Goal: Task Accomplishment & Management: Manage account settings

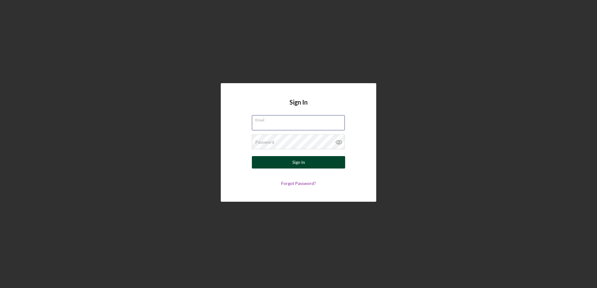
type input "[EMAIL_ADDRESS][DOMAIN_NAME]"
click at [298, 161] on div "Sign In" at bounding box center [298, 162] width 13 height 12
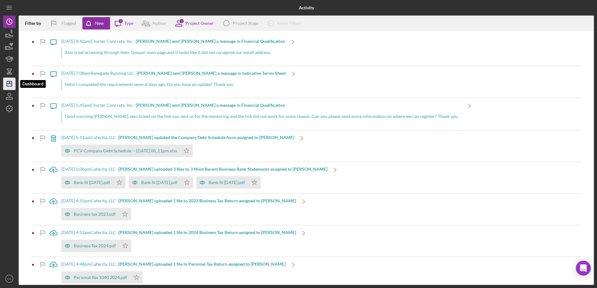
click at [10, 85] on icon "Icon/Dashboard" at bounding box center [10, 84] width 16 height 16
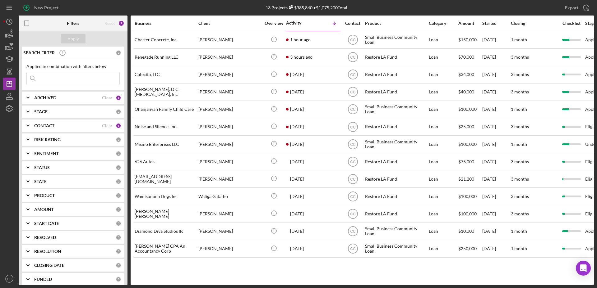
click at [62, 126] on div "CONTACT" at bounding box center [68, 125] width 68 height 5
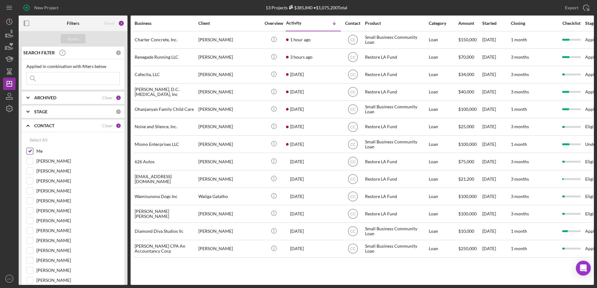
click at [29, 152] on input "Me" at bounding box center [30, 151] width 6 height 6
checkbox input "false"
click at [29, 213] on input "[PERSON_NAME]" at bounding box center [30, 211] width 6 height 6
click at [73, 40] on div "Apply" at bounding box center [72, 38] width 11 height 9
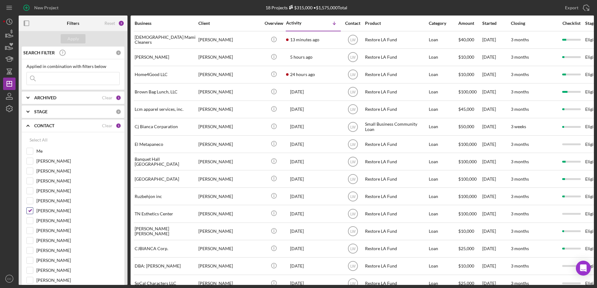
click at [30, 212] on input "[PERSON_NAME]" at bounding box center [30, 211] width 6 height 6
checkbox input "false"
click at [29, 150] on input "Me" at bounding box center [30, 151] width 6 height 6
click at [70, 37] on div "Apply" at bounding box center [72, 38] width 11 height 9
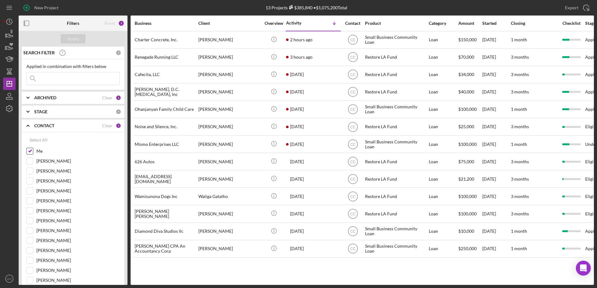
click at [29, 152] on input "Me" at bounding box center [30, 151] width 6 height 6
checkbox input "false"
click at [29, 242] on input "[PERSON_NAME]" at bounding box center [30, 241] width 6 height 6
click at [67, 39] on button "Apply" at bounding box center [73, 38] width 25 height 9
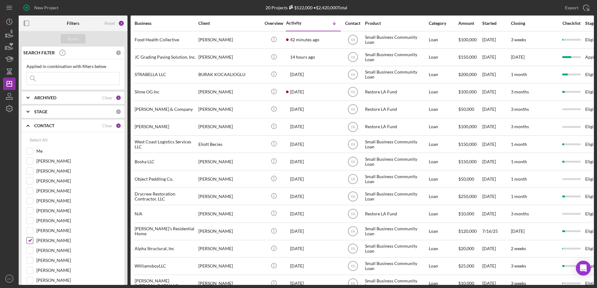
click at [30, 241] on input "[PERSON_NAME]" at bounding box center [30, 241] width 6 height 6
checkbox input "false"
click at [31, 150] on input "Me" at bounding box center [30, 151] width 6 height 6
checkbox input "true"
click at [69, 40] on div "Apply" at bounding box center [72, 38] width 11 height 9
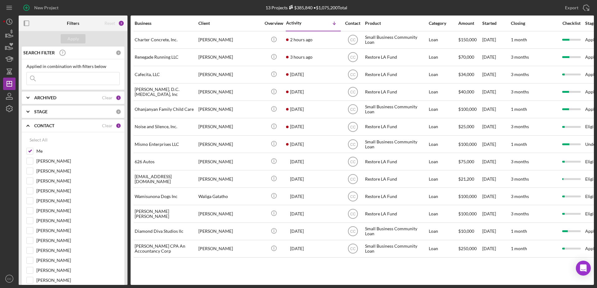
click at [295, 268] on div "Business Client Overview Activity Icon/Table Sort Arrow Contact Product Categor…" at bounding box center [362, 151] width 463 height 270
click at [291, 264] on div "Business Client Overview Activity Icon/Table Sort Arrow Contact Product Categor…" at bounding box center [362, 151] width 463 height 270
click at [223, 272] on div "Business Client Overview Activity Icon/Table Sort Arrow Contact Product Categor…" at bounding box center [362, 151] width 463 height 270
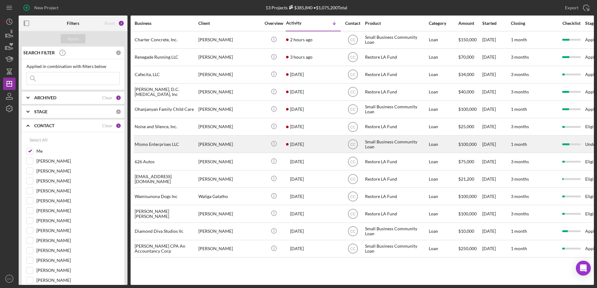
click at [312, 144] on div "[DATE] [PERSON_NAME]" at bounding box center [313, 144] width 54 height 16
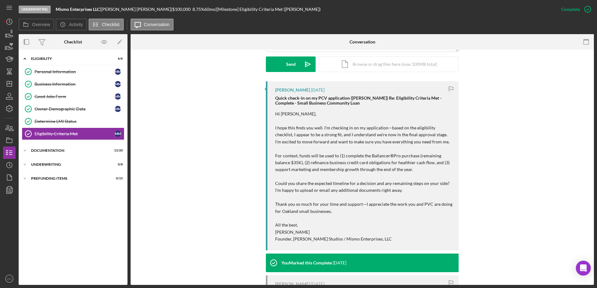
scroll to position [141, 0]
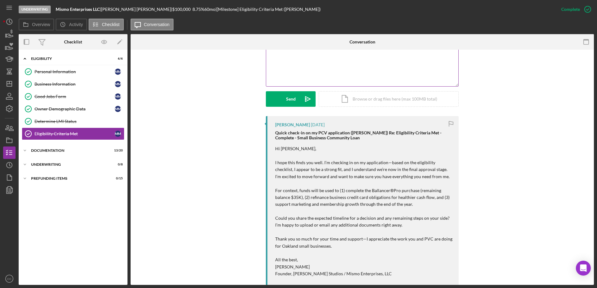
click at [340, 69] on div "v Color teal Color pink Remove color Add row above Add row below Add column bef…" at bounding box center [362, 59] width 192 height 54
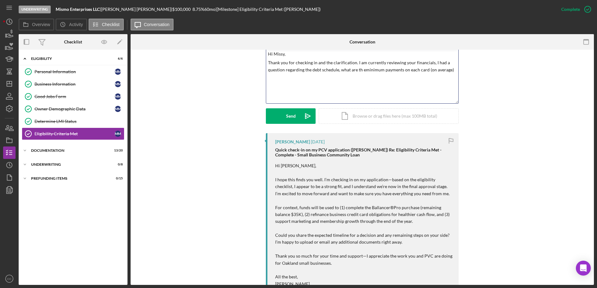
click at [360, 68] on p "Thank you for checking in and the clarification. I am currently reviewing your …" at bounding box center [362, 66] width 189 height 14
click at [448, 70] on p "Thank you for checking in and the clarification. I am currently reviewing your …" at bounding box center [362, 66] width 189 height 14
click at [43, 150] on div "Documentation" at bounding box center [75, 151] width 89 height 4
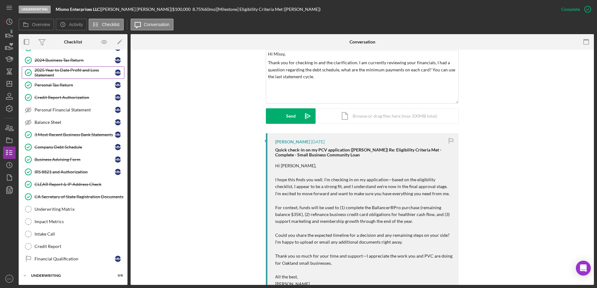
scroll to position [155, 0]
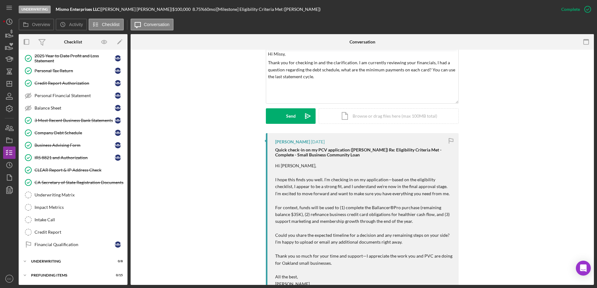
click at [512, 122] on div "Visible to Client Internal v Color teal Color pink Remove color Add row above A…" at bounding box center [362, 77] width 444 height 113
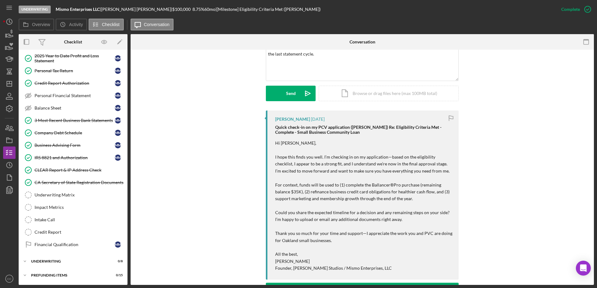
scroll to position [114, 0]
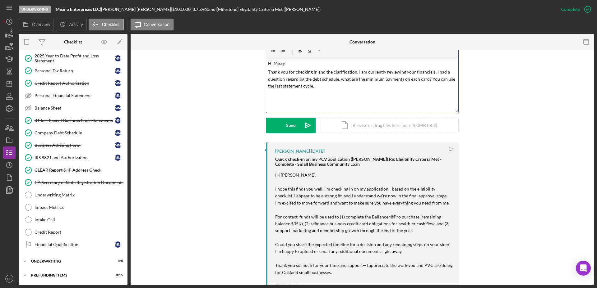
click at [352, 90] on div "v Color teal Color pink Remove color Add row above Add row below Add column bef…" at bounding box center [362, 85] width 192 height 54
click at [288, 129] on div "Send" at bounding box center [291, 126] width 10 height 16
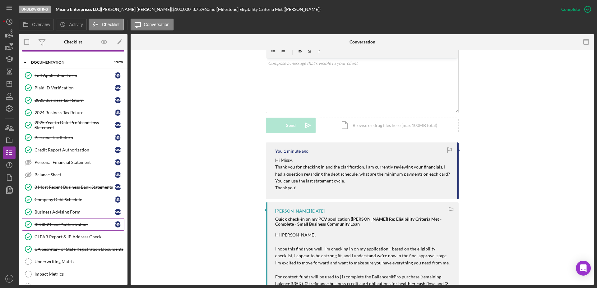
scroll to position [0, 0]
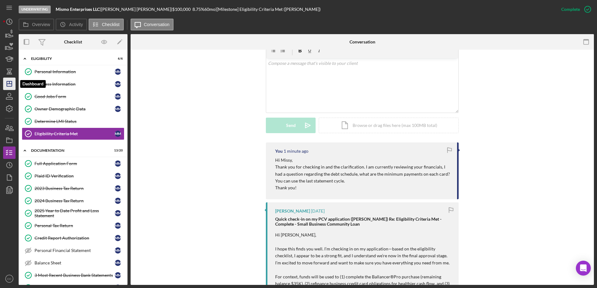
click at [8, 80] on icon "Icon/Dashboard" at bounding box center [10, 84] width 16 height 16
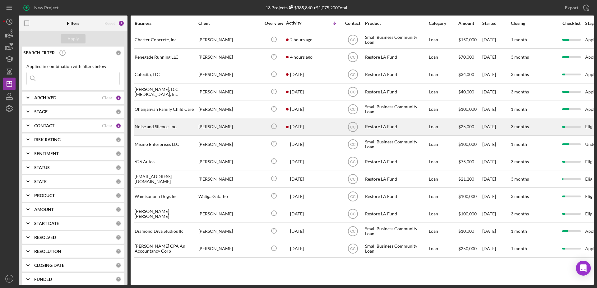
click at [235, 127] on div "[PERSON_NAME]" at bounding box center [229, 127] width 62 height 16
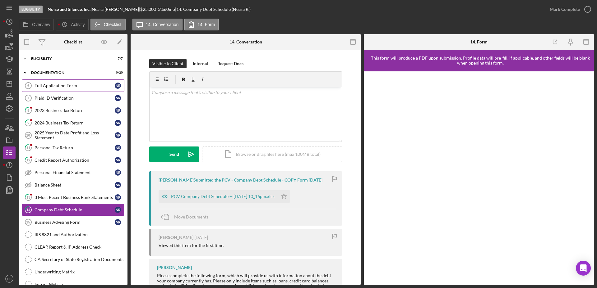
click at [75, 88] on div "Full Application Form" at bounding box center [74, 85] width 80 height 5
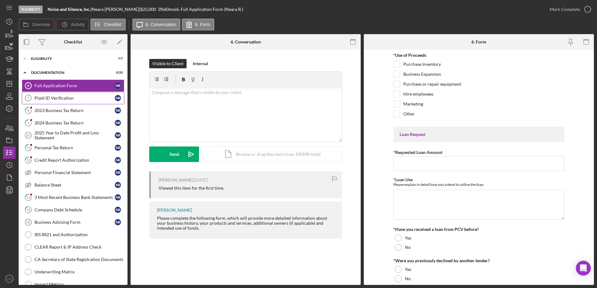
click at [48, 96] on div "Plaid ID Verification" at bounding box center [74, 98] width 80 height 5
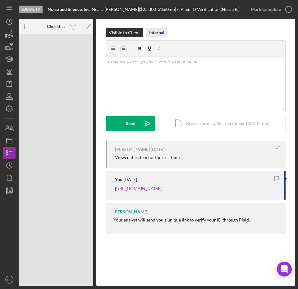
click at [157, 32] on div "Internal" at bounding box center [156, 32] width 15 height 9
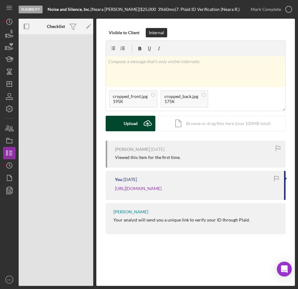
click at [142, 123] on icon "Icon/Upload" at bounding box center [148, 124] width 16 height 16
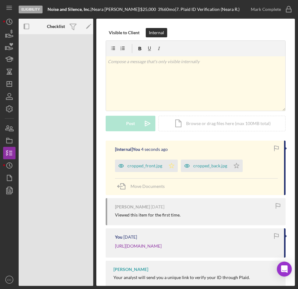
click at [169, 164] on polygon "button" at bounding box center [171, 165] width 5 height 5
click at [172, 165] on polygon "button" at bounding box center [171, 165] width 5 height 5
click at [172, 163] on icon "Icon/Star" at bounding box center [171, 165] width 12 height 12
click at [287, 7] on icon "button" at bounding box center [289, 10] width 16 height 16
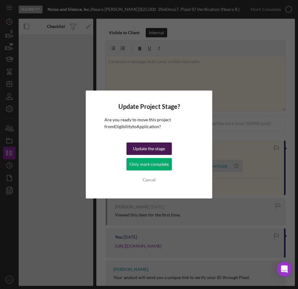
click at [157, 151] on div "Update the stage" at bounding box center [149, 148] width 32 height 12
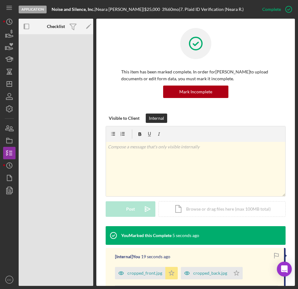
click at [169, 274] on polygon "button" at bounding box center [171, 272] width 5 height 5
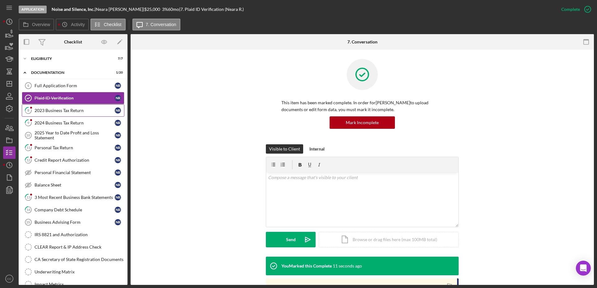
click at [51, 110] on div "2023 Business Tax Return" at bounding box center [74, 110] width 80 height 5
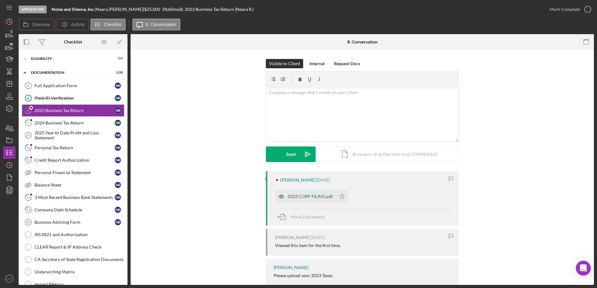
click at [317, 197] on div "2023 CORP FILING.pdf" at bounding box center [309, 196] width 45 height 5
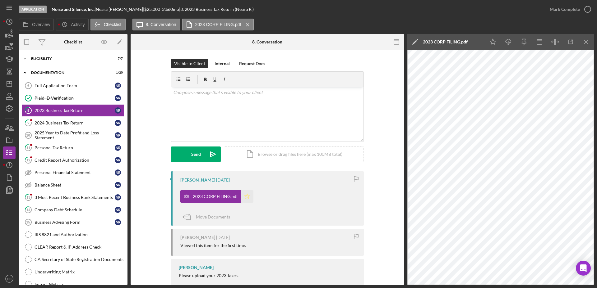
click at [248, 196] on polygon "button" at bounding box center [247, 196] width 5 height 5
click at [554, 41] on icon "button" at bounding box center [555, 42] width 14 height 14
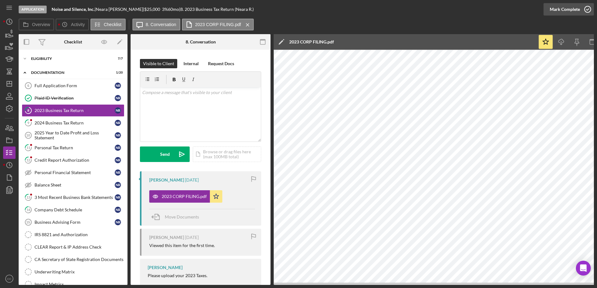
click at [574, 13] on div "Mark Complete" at bounding box center [564, 9] width 30 height 12
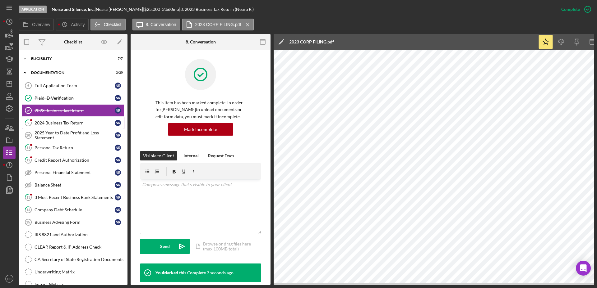
click at [44, 127] on link "9 2024 Business Tax Return N R" at bounding box center [73, 123] width 103 height 12
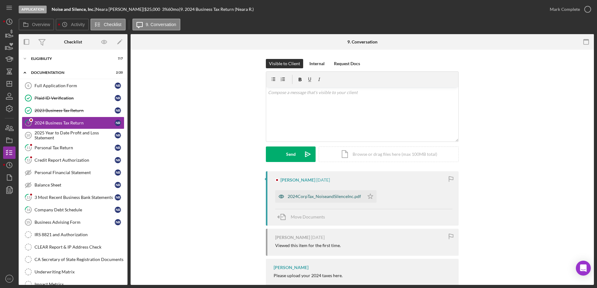
click at [312, 200] on div "2024CorpTax_NoiseandSilenceInc.pdf" at bounding box center [319, 197] width 89 height 12
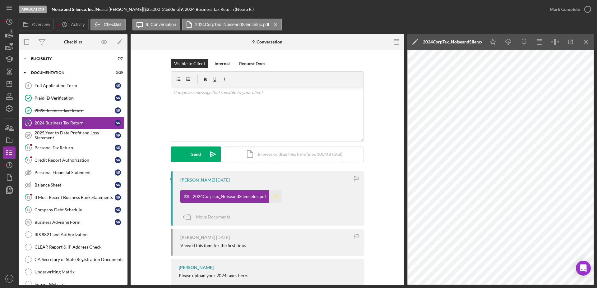
click at [279, 199] on icon "Icon/Star" at bounding box center [275, 197] width 12 height 12
click at [592, 7] on icon "button" at bounding box center [588, 10] width 16 height 16
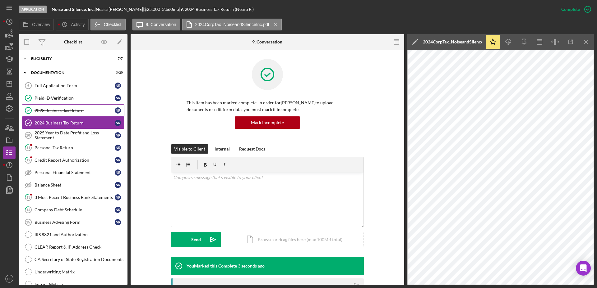
click at [65, 110] on div "2023 Business Tax Return" at bounding box center [74, 110] width 80 height 5
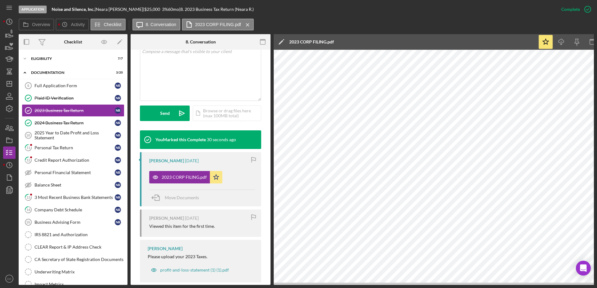
scroll to position [137, 0]
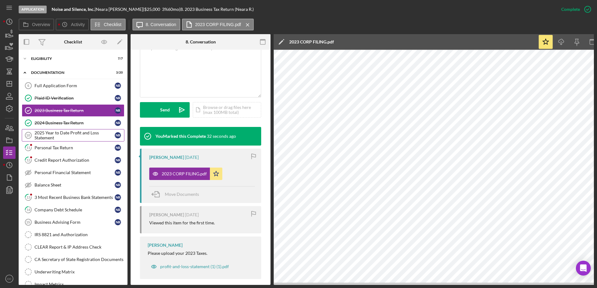
click at [74, 138] on div "2025 Year to Date Profit and Loss Statement" at bounding box center [74, 136] width 80 height 10
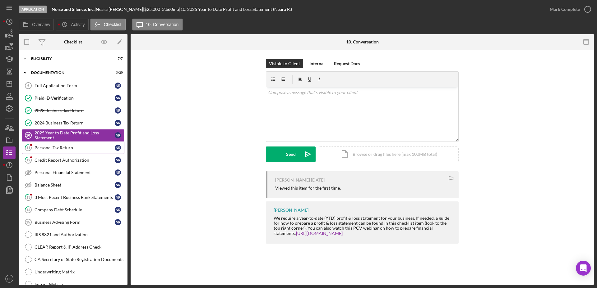
click at [68, 148] on div "Personal Tax Return" at bounding box center [74, 147] width 80 height 5
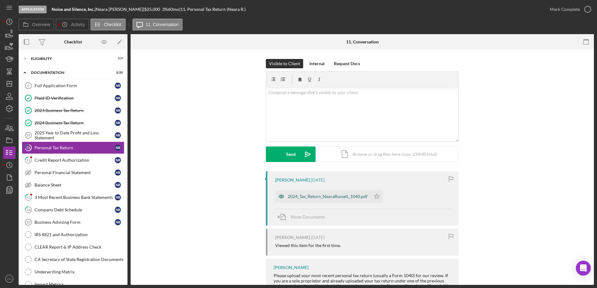
click at [342, 197] on div "2024_Tax_Return_NearaRussell_1040.pdf" at bounding box center [327, 196] width 80 height 5
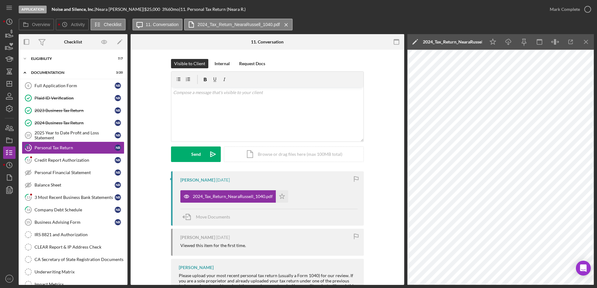
click at [287, 194] on div "2024_Tax_Return_NearaRussell_1040.pdf Icon/Star" at bounding box center [235, 195] width 111 height 16
click at [278, 197] on icon "Icon/Star" at bounding box center [282, 197] width 12 height 12
click at [562, 6] on div "Mark Complete" at bounding box center [564, 9] width 30 height 12
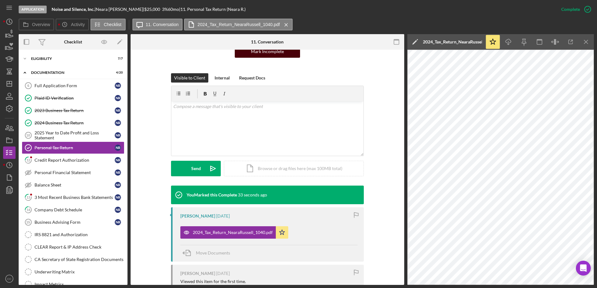
scroll to position [84, 0]
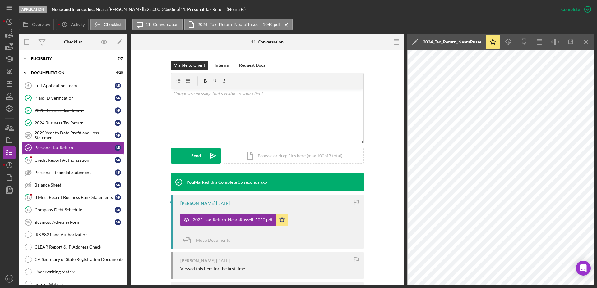
click at [72, 163] on div "Credit Report Authorization" at bounding box center [74, 160] width 80 height 5
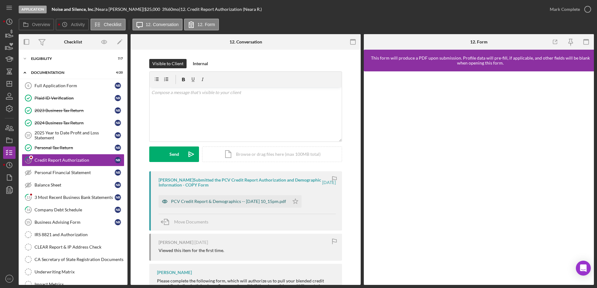
click at [239, 201] on div "PCV Credit Report & Demographics -- [DATE] 10_15pm.pdf" at bounding box center [228, 201] width 115 height 5
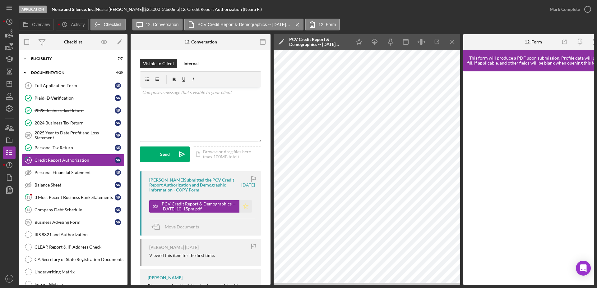
click at [243, 207] on icon "Icon/Star" at bounding box center [245, 206] width 12 height 12
click at [562, 7] on div "Mark Complete" at bounding box center [564, 9] width 30 height 12
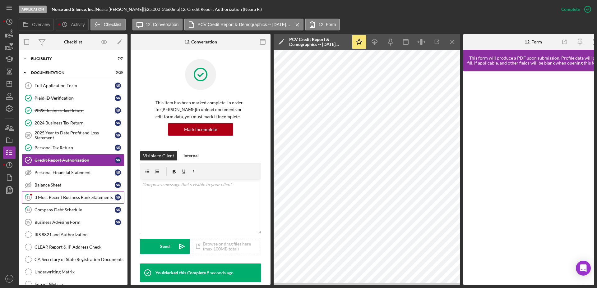
click at [52, 195] on div "3 Most Recent Business Bank Statements" at bounding box center [74, 197] width 80 height 5
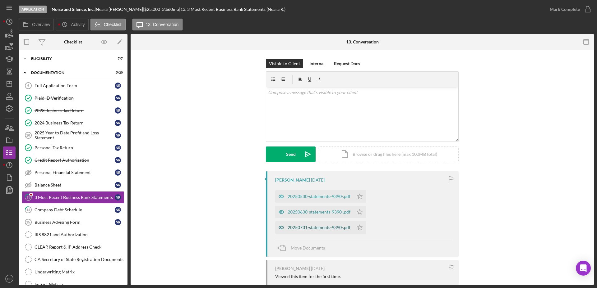
click at [340, 225] on div "20250731-statements-9390-.pdf" at bounding box center [314, 228] width 78 height 12
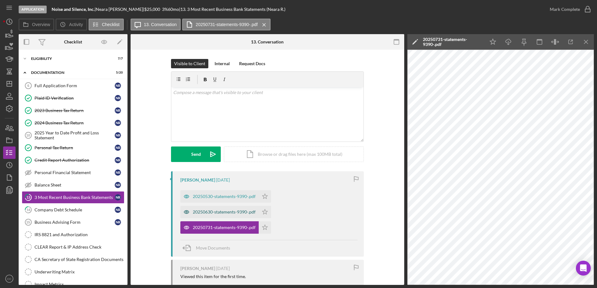
click at [234, 211] on div "20250630-statements-9390-.pdf" at bounding box center [224, 212] width 63 height 5
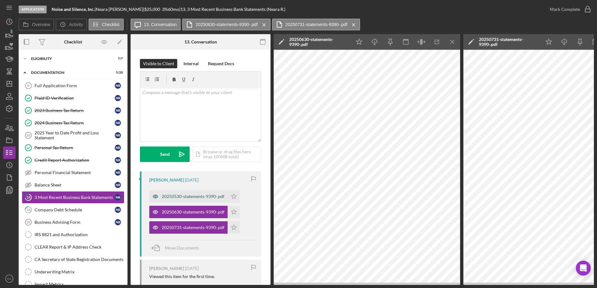
click at [191, 199] on div "20250530-statements-9390-.pdf" at bounding box center [193, 196] width 63 height 5
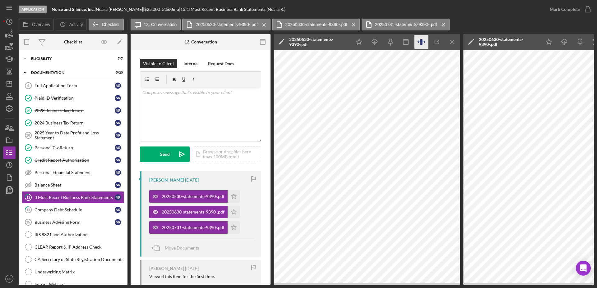
click at [420, 41] on icon "button" at bounding box center [421, 42] width 14 height 14
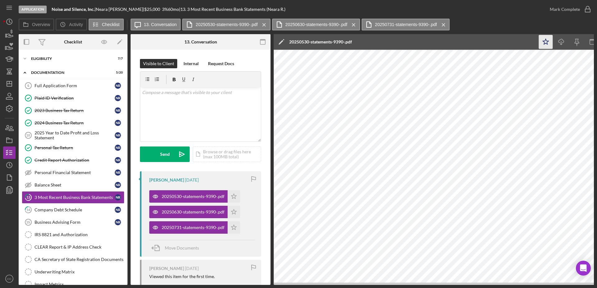
click at [544, 43] on polygon "button" at bounding box center [546, 42] width 6 height 6
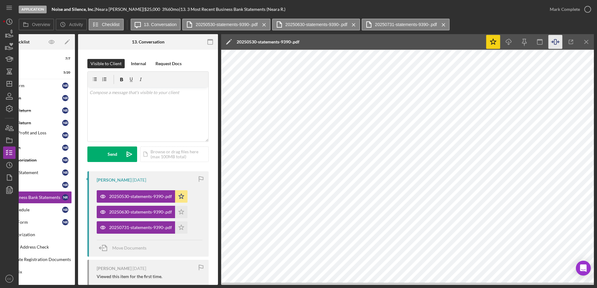
scroll to position [0, 61]
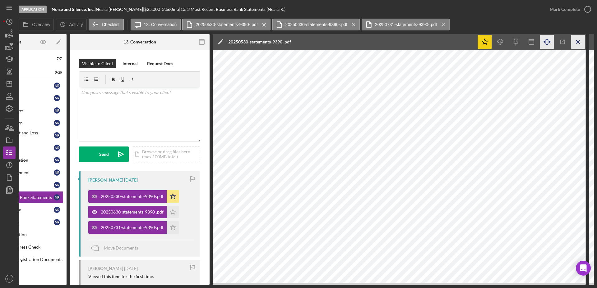
click at [580, 37] on icon "Icon/Menu Close" at bounding box center [578, 42] width 14 height 14
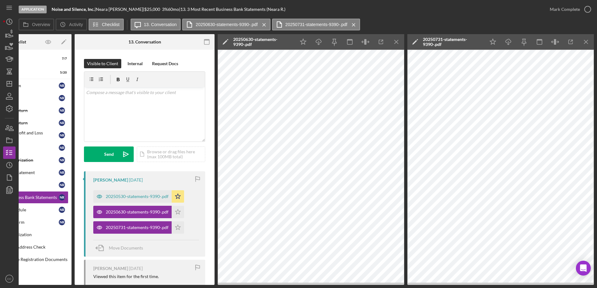
scroll to position [0, 56]
click at [367, 44] on icon "button" at bounding box center [365, 42] width 14 height 14
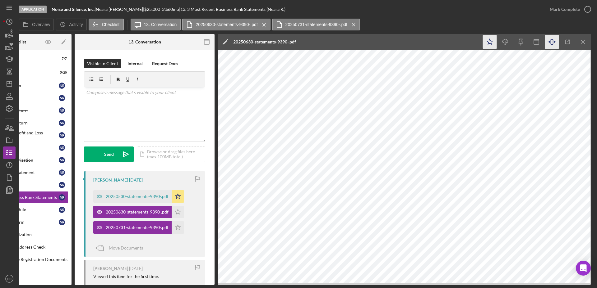
click at [491, 43] on icon "Icon/Star" at bounding box center [490, 42] width 14 height 14
click at [585, 42] on icon "Icon/Menu Close" at bounding box center [583, 42] width 14 height 14
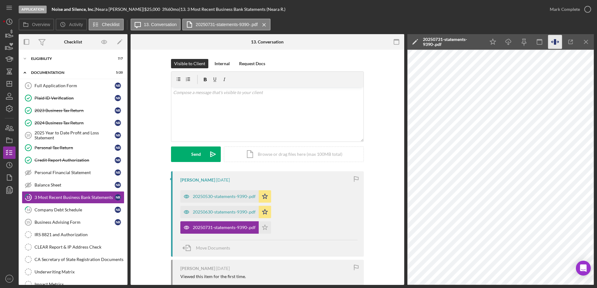
click at [558, 41] on icon "button" at bounding box center [557, 42] width 2 height 2
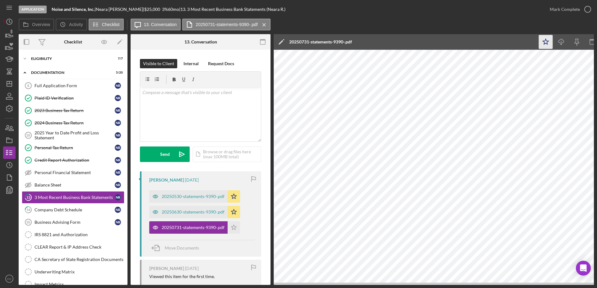
click at [545, 40] on polygon "button" at bounding box center [546, 42] width 6 height 6
click at [579, 9] on button "Mark Complete" at bounding box center [568, 9] width 50 height 12
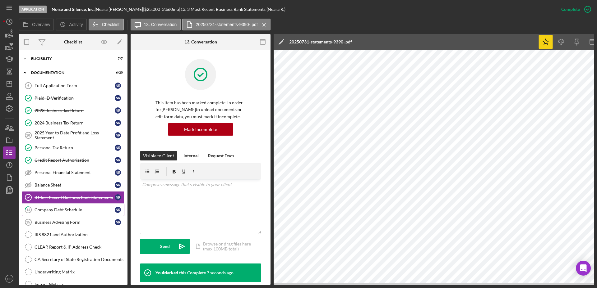
click at [74, 207] on link "14 Company Debt Schedule N R" at bounding box center [73, 210] width 103 height 12
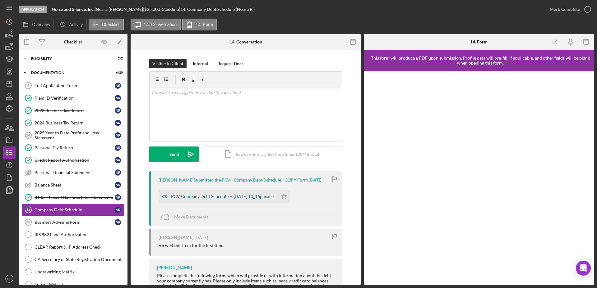
click at [234, 196] on div "PCV Company Debt Schedule -- [DATE] 10_16pm.xlsx" at bounding box center [222, 196] width 103 height 5
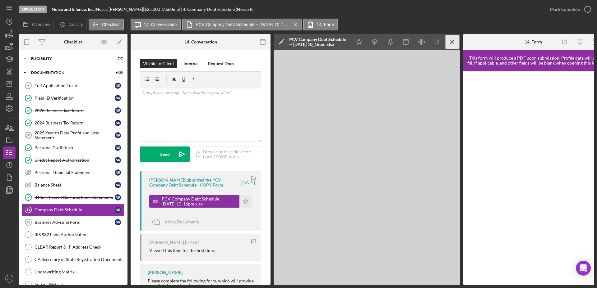
click at [455, 37] on icon "Icon/Menu Close" at bounding box center [452, 42] width 14 height 14
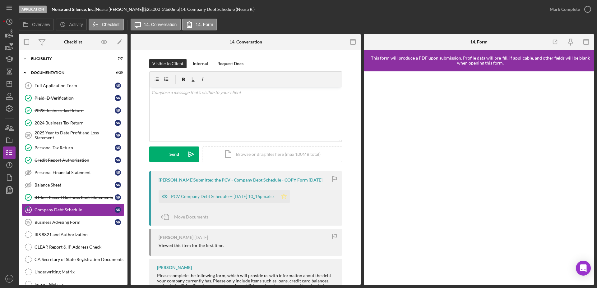
click at [290, 196] on icon "Icon/Star" at bounding box center [284, 197] width 12 height 12
click at [587, 12] on circle "button" at bounding box center [587, 9] width 6 height 6
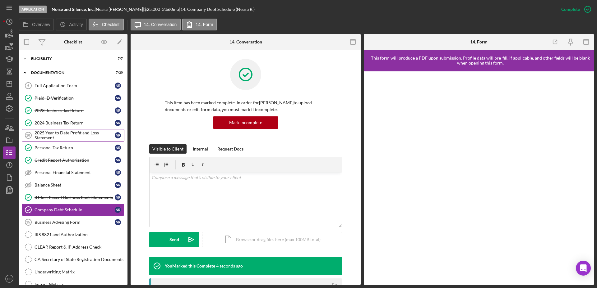
click at [69, 140] on div "2025 Year to Date Profit and Loss Statement" at bounding box center [74, 136] width 80 height 10
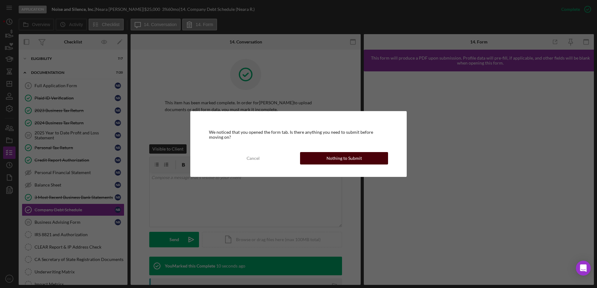
click at [352, 158] on div "Nothing to Submit" at bounding box center [343, 158] width 35 height 12
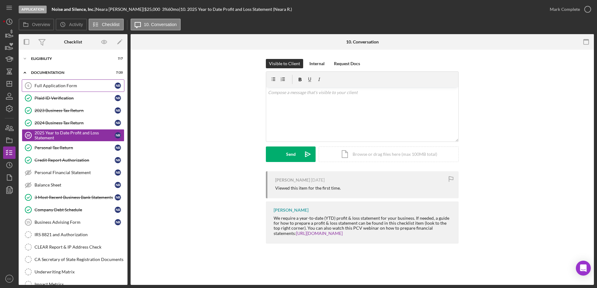
click at [53, 83] on div "Full Application Form" at bounding box center [74, 85] width 80 height 5
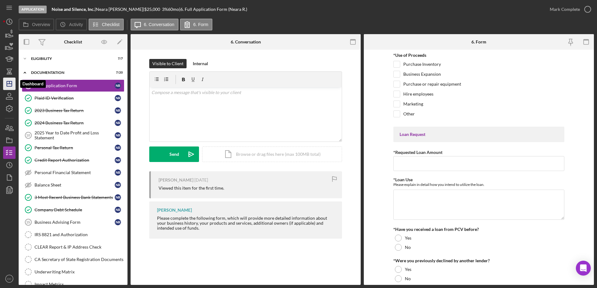
click at [10, 82] on icon "Icon/Dashboard" at bounding box center [10, 84] width 16 height 16
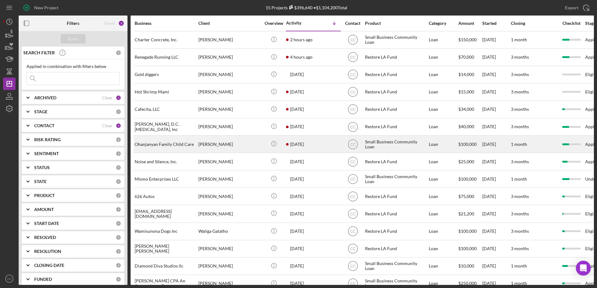
click at [315, 145] on div "[DATE] [PERSON_NAME]" at bounding box center [313, 144] width 54 height 16
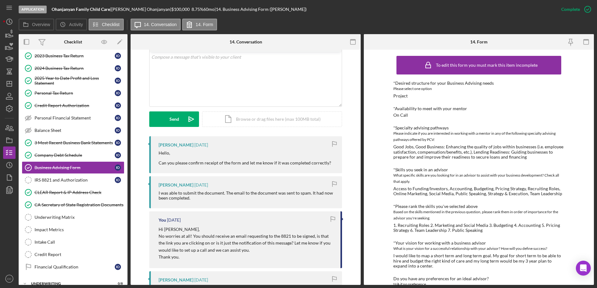
scroll to position [109, 0]
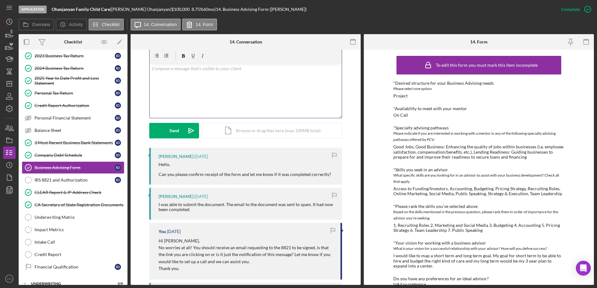
click at [237, 89] on div "v Color teal Color pink Remove color Add row above Add row below Add column bef…" at bounding box center [245, 91] width 192 height 54
click at [58, 178] on div "IRS 8821 and Authorization" at bounding box center [74, 180] width 80 height 5
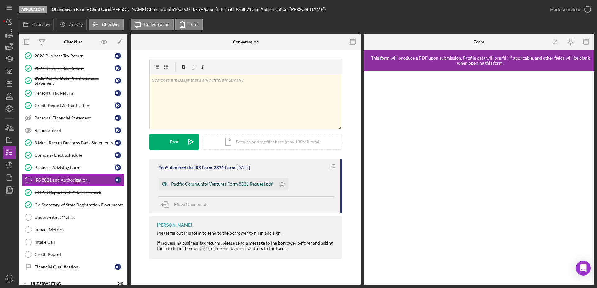
click at [250, 185] on div "Pacific Community Ventures Form 8821 Request.pdf" at bounding box center [222, 184] width 102 height 5
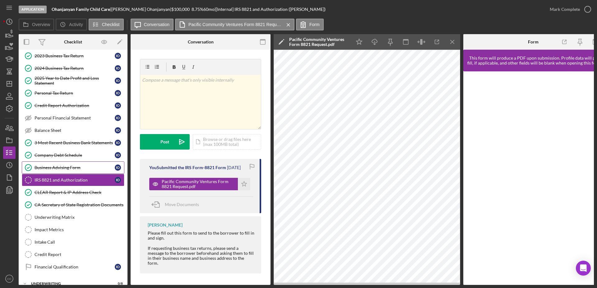
click at [61, 167] on div "Business Advising Form" at bounding box center [74, 167] width 80 height 5
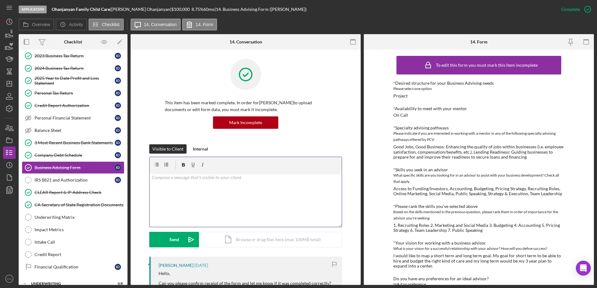
click at [218, 181] on p at bounding box center [245, 177] width 189 height 7
click at [185, 191] on div "v Color teal Color pink Remove color Add row above Add row below Add column bef…" at bounding box center [245, 200] width 192 height 54
click at [179, 197] on p "Thank you so much for your patience." at bounding box center [245, 195] width 189 height 7
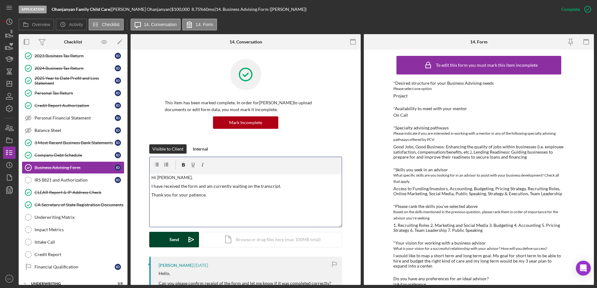
click at [171, 239] on div "Send" at bounding box center [174, 240] width 10 height 16
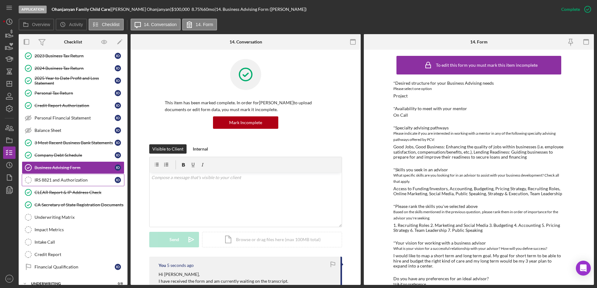
click at [75, 186] on link "IRS 8821 and Authorization IRS 8821 and Authorization I O" at bounding box center [73, 180] width 103 height 12
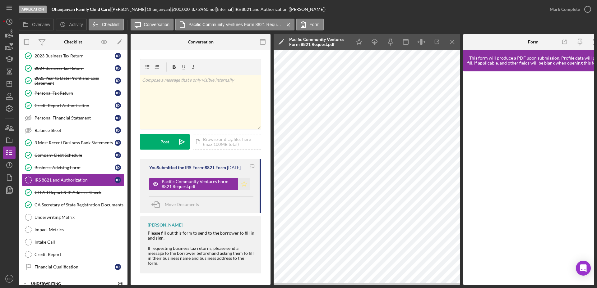
click at [246, 183] on polygon "button" at bounding box center [243, 184] width 5 height 5
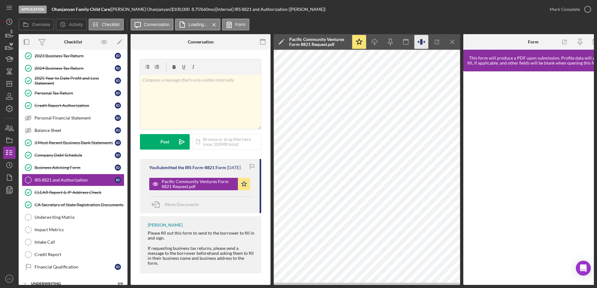
click at [421, 47] on icon "button" at bounding box center [421, 42] width 14 height 14
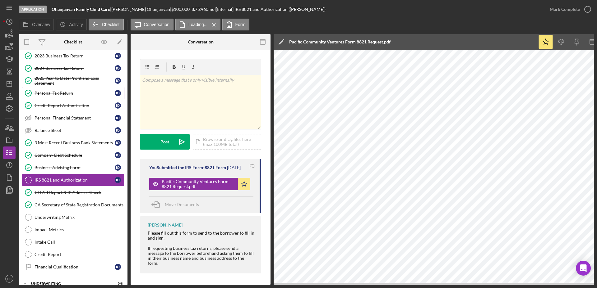
click at [71, 94] on div "Personal Tax Return" at bounding box center [74, 93] width 80 height 5
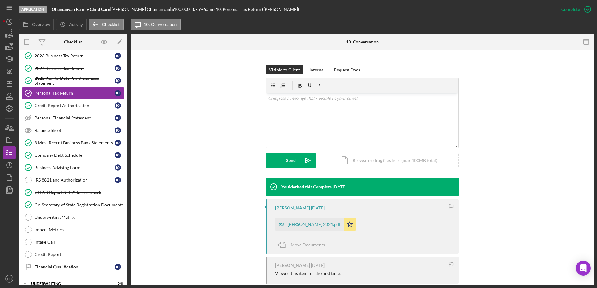
scroll to position [136, 0]
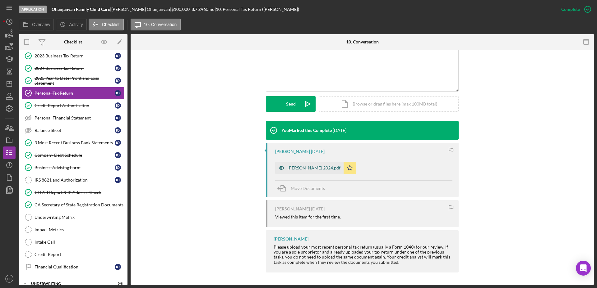
click at [301, 166] on div "[PERSON_NAME] 2024.pdf" at bounding box center [313, 168] width 53 height 5
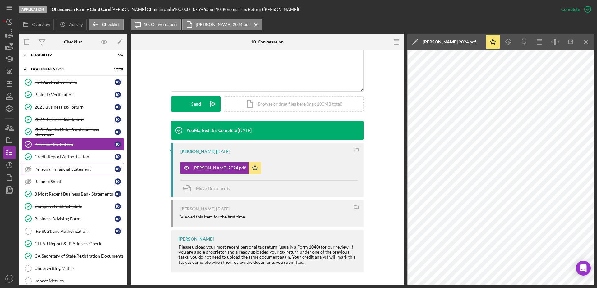
scroll to position [0, 0]
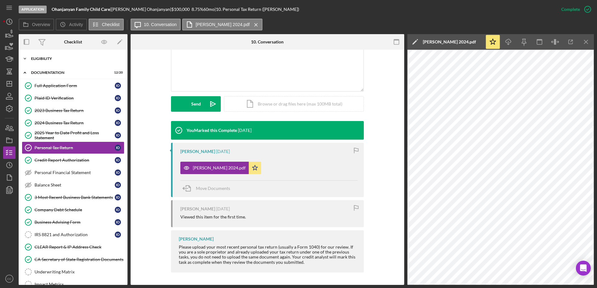
click at [38, 59] on div "Eligibility" at bounding box center [75, 59] width 89 height 4
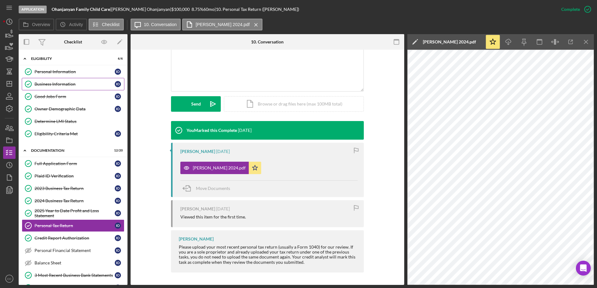
click at [58, 86] on div "Business Information" at bounding box center [74, 84] width 80 height 5
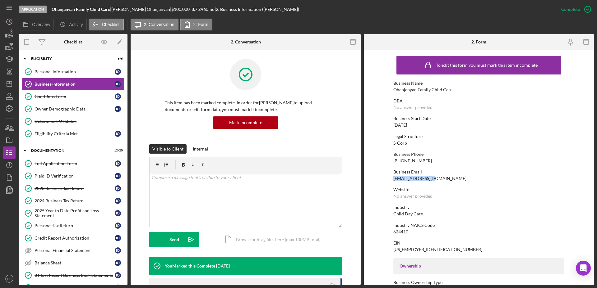
drag, startPoint x: 433, startPoint y: 178, endPoint x: 391, endPoint y: 179, distance: 42.3
click at [391, 179] on form "To edit this form you must mark this item incomplete Business Name [PERSON_NAME…" at bounding box center [479, 168] width 230 height 236
copy div "[EMAIL_ADDRESS][DOMAIN_NAME]"
click at [11, 85] on icon "Icon/Dashboard" at bounding box center [10, 84] width 16 height 16
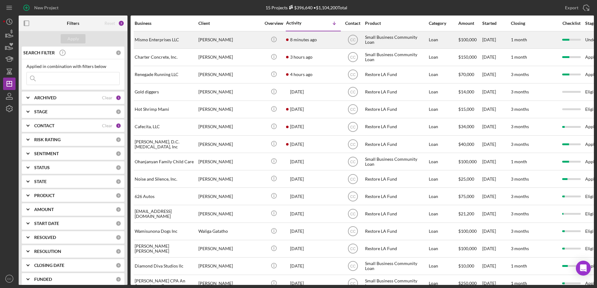
click at [304, 38] on time "8 minutes ago" at bounding box center [303, 39] width 27 height 5
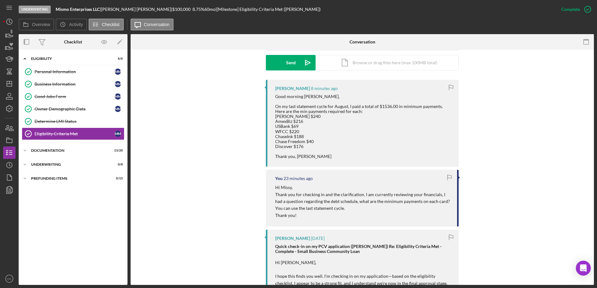
scroll to position [173, 0]
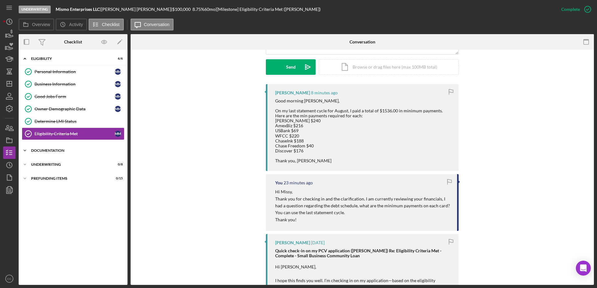
click at [44, 150] on div "Documentation" at bounding box center [75, 151] width 89 height 4
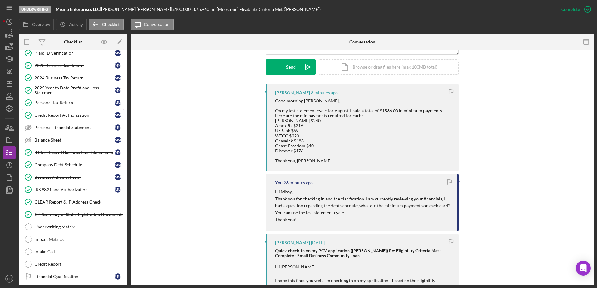
scroll to position [123, 0]
click at [11, 80] on icon "Icon/Dashboard" at bounding box center [10, 84] width 16 height 16
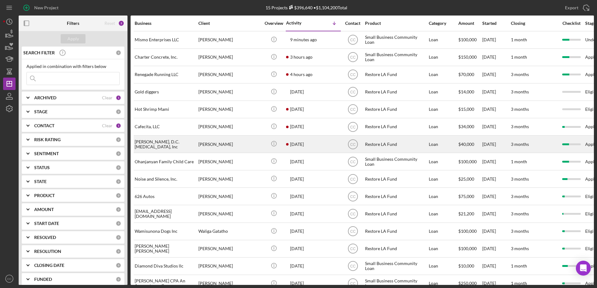
click at [311, 143] on div "[DATE] [PERSON_NAME]" at bounding box center [313, 144] width 54 height 16
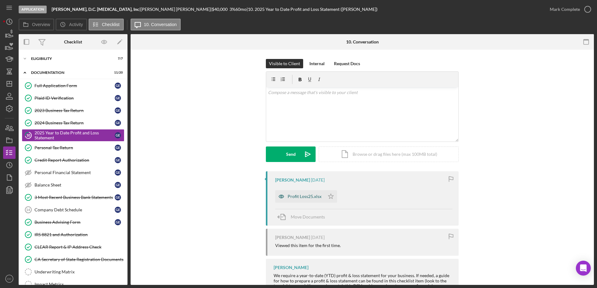
click at [295, 196] on div "Profit Loss25.xlsx" at bounding box center [304, 196] width 34 height 5
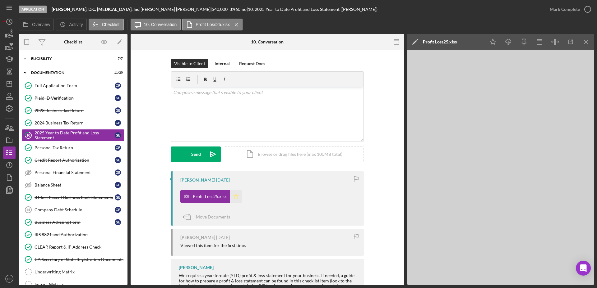
click at [237, 195] on icon "Icon/Star" at bounding box center [236, 197] width 12 height 12
click at [584, 10] on icon "button" at bounding box center [588, 10] width 16 height 16
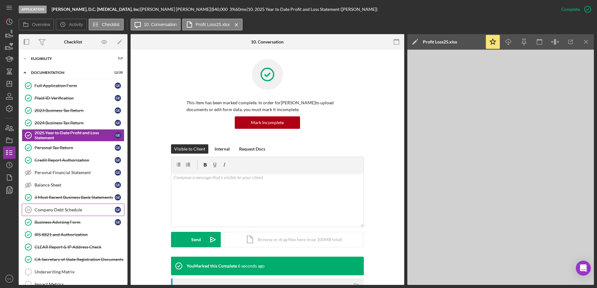
click at [71, 213] on link "Company Debt Schedule 14 Company Debt Schedule G E" at bounding box center [73, 210] width 103 height 12
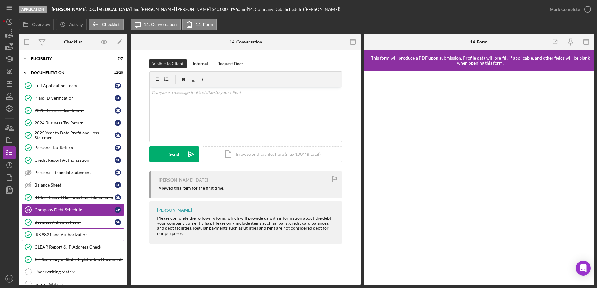
click at [75, 235] on div "IRS 8821 and Authorization" at bounding box center [79, 234] width 90 height 5
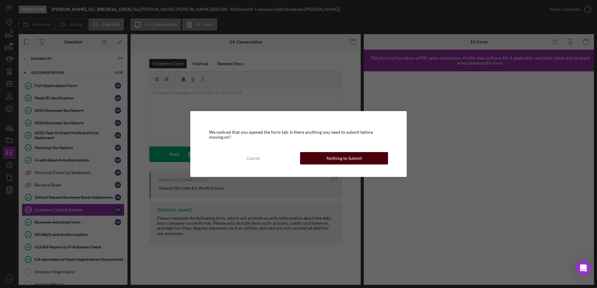
click at [344, 157] on div "Nothing to Submit" at bounding box center [343, 158] width 35 height 12
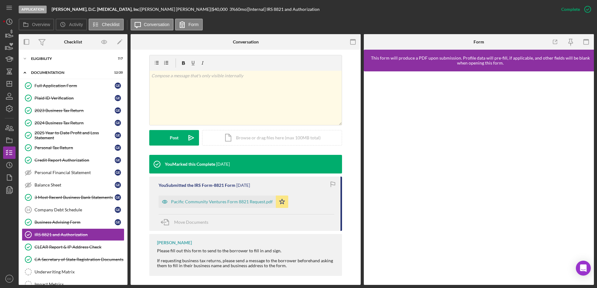
scroll to position [93, 0]
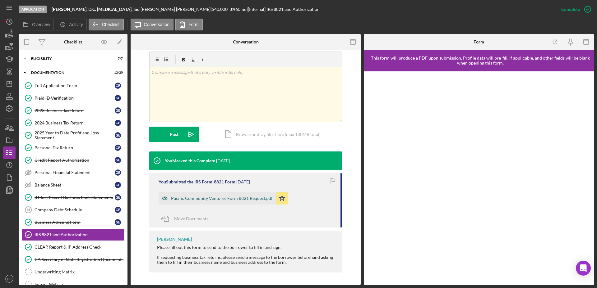
click at [247, 201] on div "Pacific Community Ventures Form 8821 Request.pdf" at bounding box center [217, 198] width 117 height 12
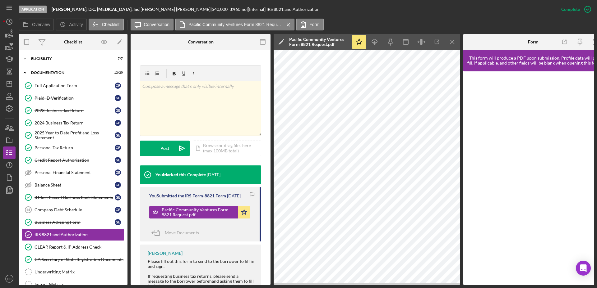
drag, startPoint x: 52, startPoint y: 6, endPoint x: 125, endPoint y: 14, distance: 73.1
click at [125, 14] on div "Application [PERSON_NAME], D.C. [MEDICAL_DATA], Inc | [PERSON_NAME] | $40,000 $…" at bounding box center [287, 9] width 536 height 19
copy b "[PERSON_NAME], D.C. [MEDICAL_DATA], Inc"
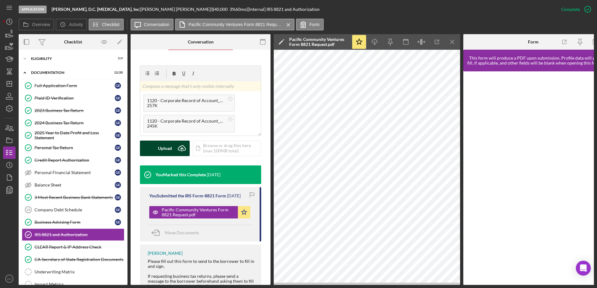
click at [172, 141] on button "Upload Icon/Upload" at bounding box center [165, 149] width 50 height 16
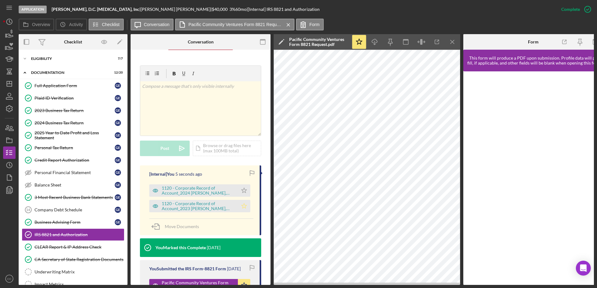
click at [243, 202] on icon "Icon/Star" at bounding box center [244, 206] width 12 height 12
click at [244, 188] on polygon "button" at bounding box center [243, 190] width 5 height 5
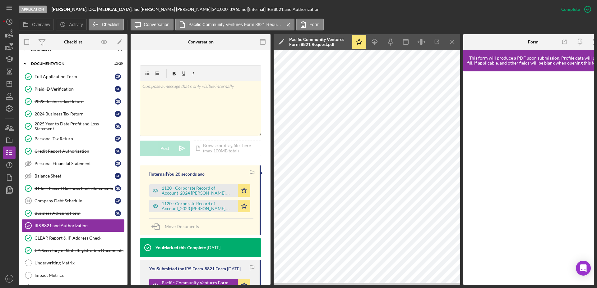
scroll to position [0, 0]
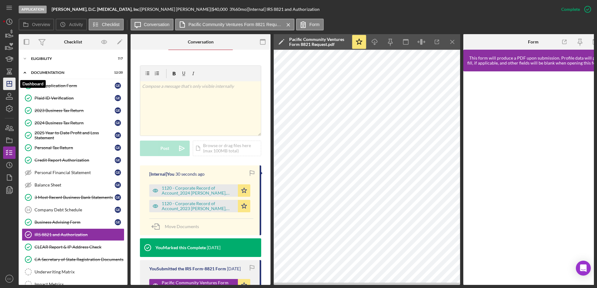
click at [8, 85] on icon "Icon/Dashboard" at bounding box center [10, 84] width 16 height 16
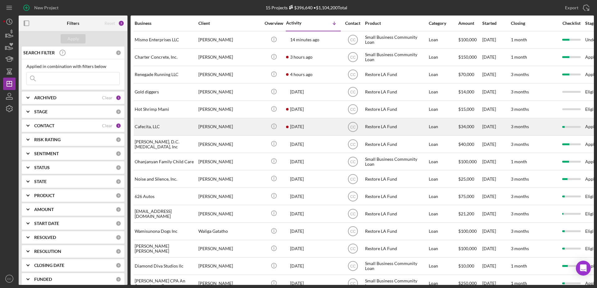
click at [314, 126] on div "[DATE] [PERSON_NAME]" at bounding box center [313, 127] width 54 height 16
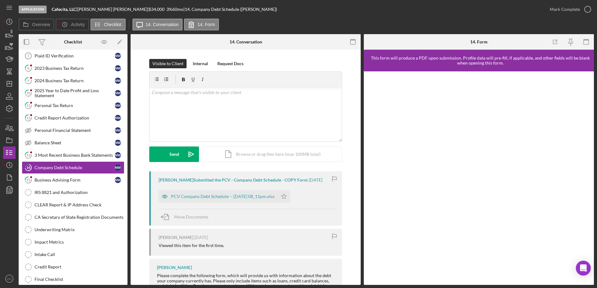
scroll to position [29, 0]
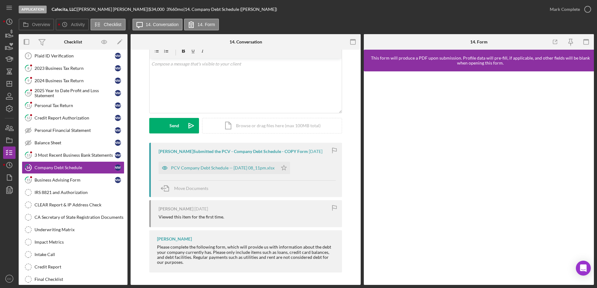
click at [349, 241] on div "[PERSON_NAME] Submitted the PCV - Company Debt Schedule - COPY Form [DATE] PCV …" at bounding box center [245, 209] width 211 height 133
click at [233, 237] on div "[PERSON_NAME] Please complete the following form, which will provide us with in…" at bounding box center [245, 252] width 193 height 42
click at [240, 166] on div "PCV Company Debt Schedule -- [DATE] 08_11pm.xlsx" at bounding box center [222, 168] width 103 height 5
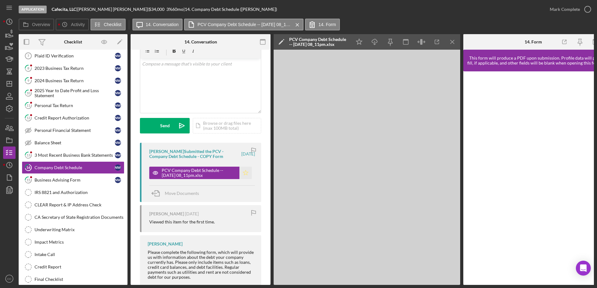
click at [243, 173] on icon "Icon/Star" at bounding box center [245, 173] width 12 height 12
click at [572, 13] on div "Mark Complete" at bounding box center [564, 9] width 30 height 12
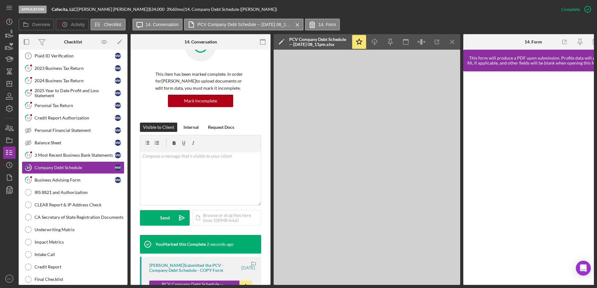
scroll to position [121, 0]
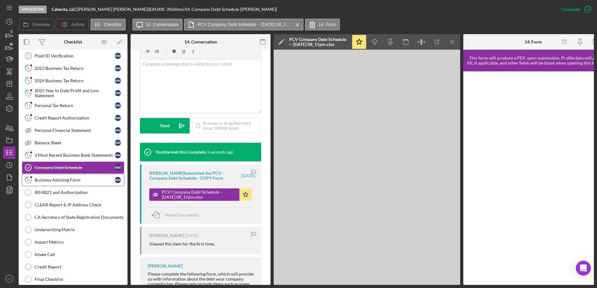
click at [69, 181] on div "Business Advising Form" at bounding box center [74, 180] width 80 height 5
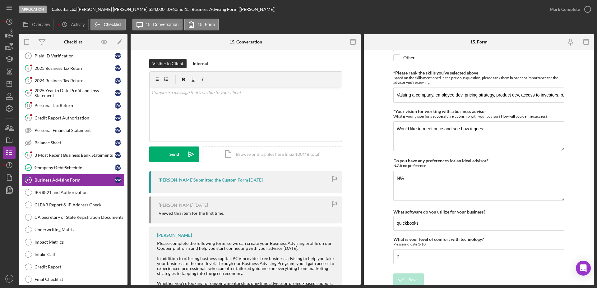
scroll to position [516, 0]
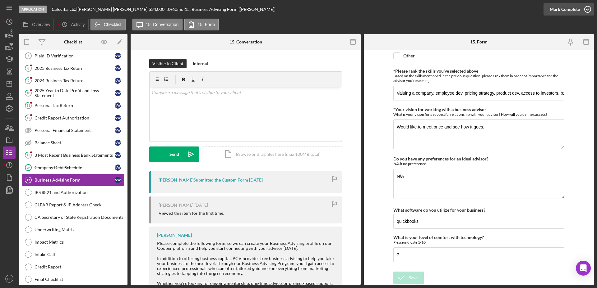
click at [577, 7] on div "Mark Complete" at bounding box center [564, 9] width 30 height 12
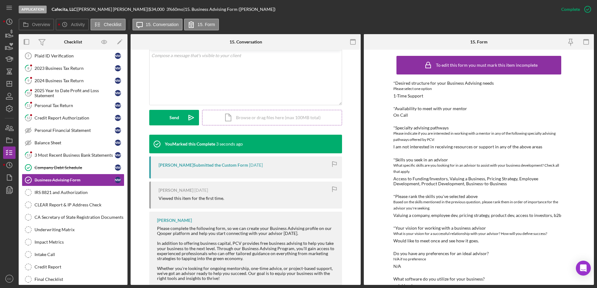
scroll to position [138, 0]
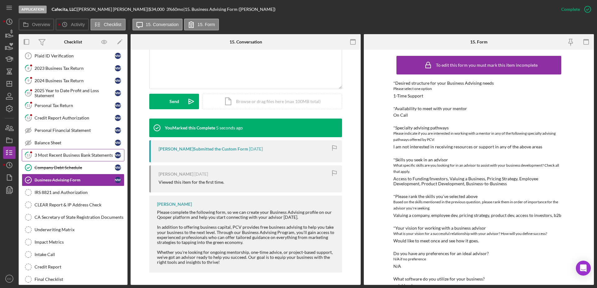
click at [66, 154] on div "3 Most Recent Business Bank Statements" at bounding box center [74, 155] width 80 height 5
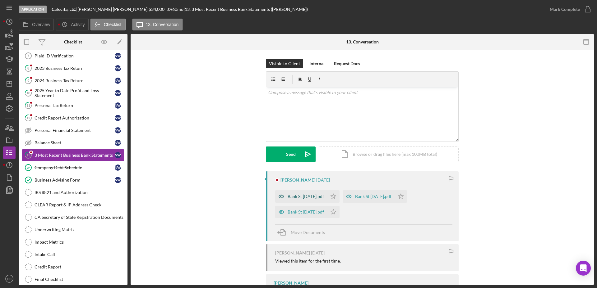
click at [310, 195] on div "Bank St [DATE].pdf" at bounding box center [305, 196] width 36 height 5
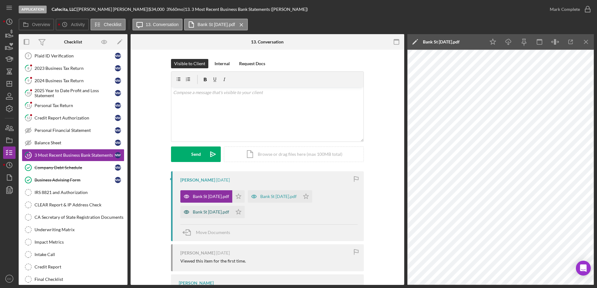
click at [207, 207] on div "Bank St [DATE].pdf" at bounding box center [206, 212] width 52 height 12
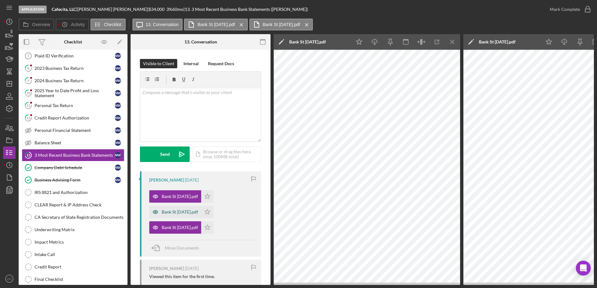
click at [177, 213] on div "Bank St [DATE].pdf" at bounding box center [180, 212] width 36 height 5
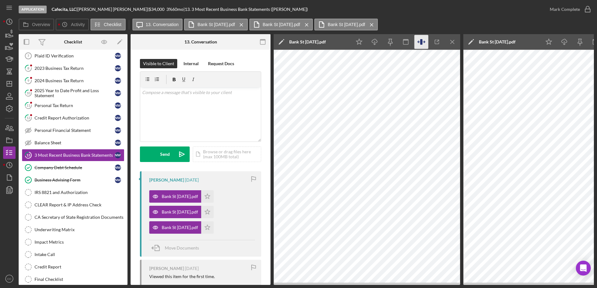
click at [422, 42] on icon "button" at bounding box center [421, 42] width 14 height 14
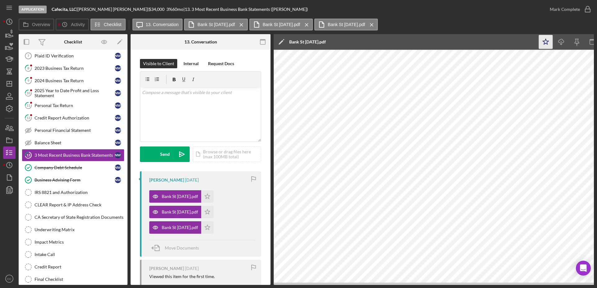
click at [547, 39] on icon "Icon/Star" at bounding box center [546, 42] width 14 height 14
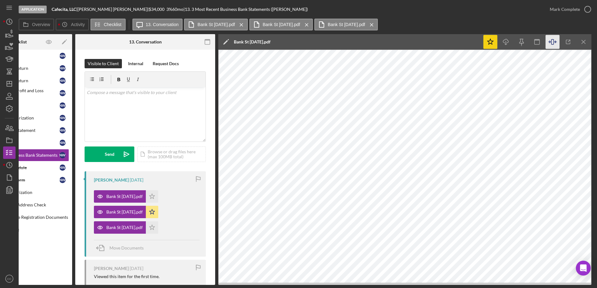
scroll to position [0, 56]
click at [578, 44] on icon "Icon/Menu Close" at bounding box center [583, 42] width 14 height 14
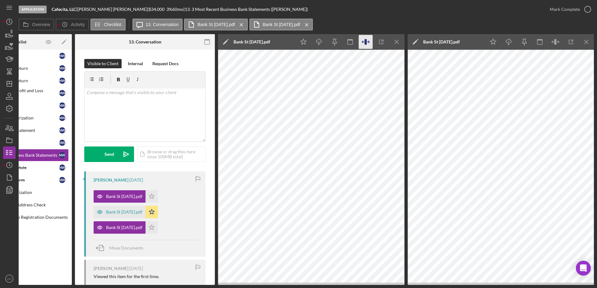
click at [361, 42] on icon "button" at bounding box center [366, 42] width 14 height 14
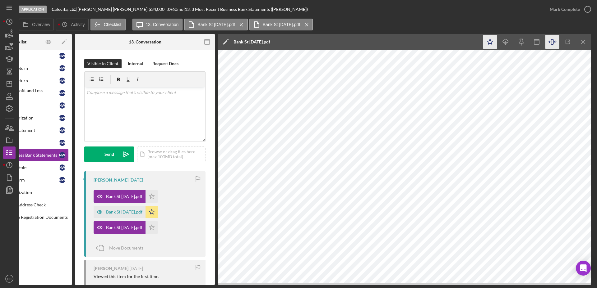
click at [490, 41] on icon "Icon/Star" at bounding box center [490, 42] width 14 height 14
click at [583, 42] on line "button" at bounding box center [582, 41] width 3 height 3
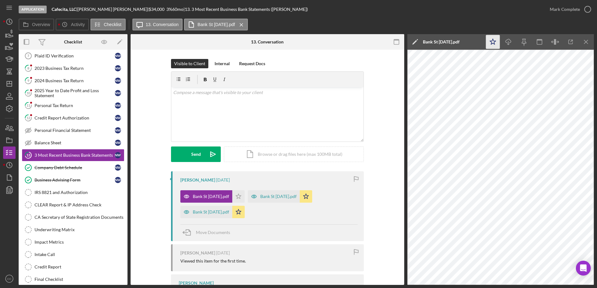
click at [490, 41] on polygon "button" at bounding box center [493, 42] width 6 height 6
click at [584, 41] on icon "Icon/Menu Close" at bounding box center [586, 42] width 14 height 14
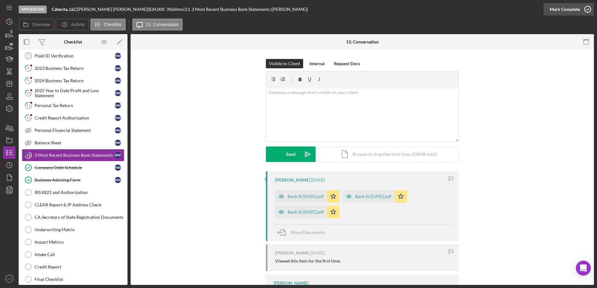
click at [579, 7] on button "Mark Complete" at bounding box center [568, 9] width 50 height 12
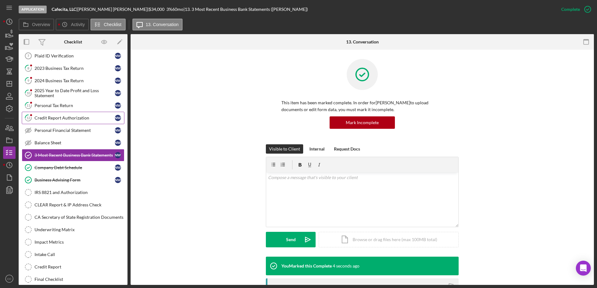
click at [52, 118] on div "Credit Report Authorization" at bounding box center [74, 118] width 80 height 5
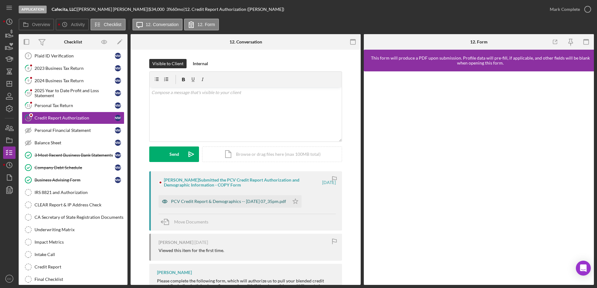
click at [242, 201] on div "PCV Credit Report & Demographics -- [DATE] 07_35pm.pdf" at bounding box center [228, 201] width 115 height 5
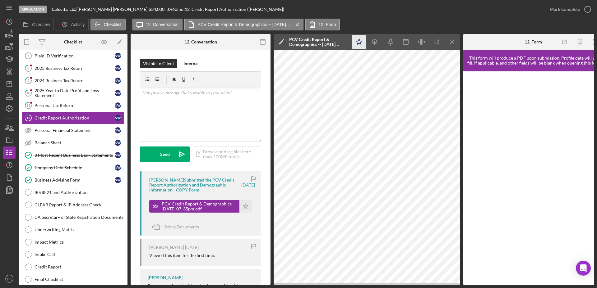
click at [358, 39] on icon "Icon/Star" at bounding box center [359, 42] width 14 height 14
click at [570, 9] on div "Mark Complete" at bounding box center [564, 9] width 30 height 12
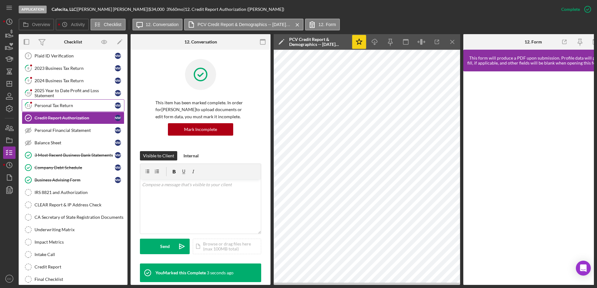
click at [48, 106] on div "Personal Tax Return" at bounding box center [74, 105] width 80 height 5
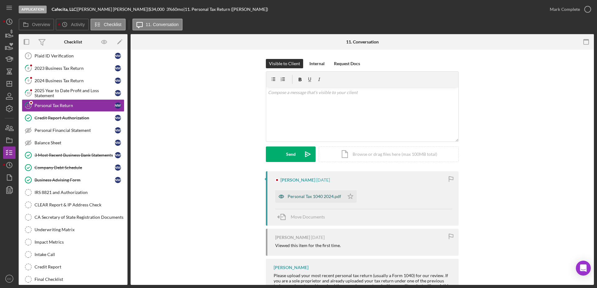
click at [297, 197] on div "Personal Tax 1040 2024.pdf" at bounding box center [313, 196] width 53 height 5
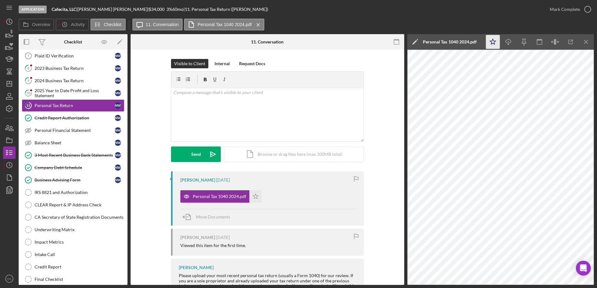
click at [494, 43] on icon "Icon/Star" at bounding box center [493, 42] width 14 height 14
click at [575, 11] on div "Mark Complete" at bounding box center [564, 9] width 30 height 12
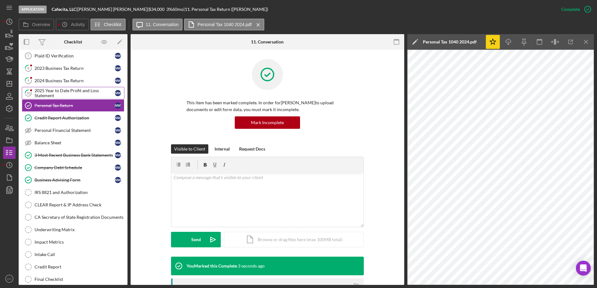
click at [57, 94] on div "2025 Year to Date Profit and Loss Statement" at bounding box center [74, 93] width 80 height 10
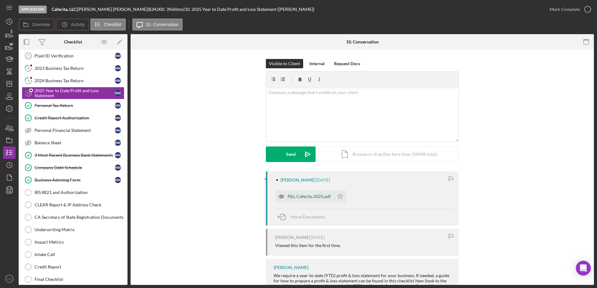
click at [310, 200] on div "P&L Cafecita 2025.pdf" at bounding box center [304, 197] width 59 height 12
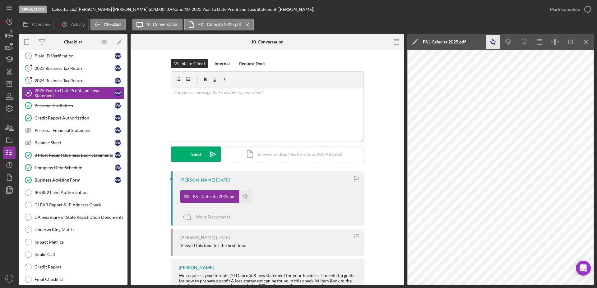
click at [489, 48] on icon "Icon/Star" at bounding box center [493, 42] width 14 height 14
click at [584, 10] on icon "button" at bounding box center [588, 10] width 16 height 16
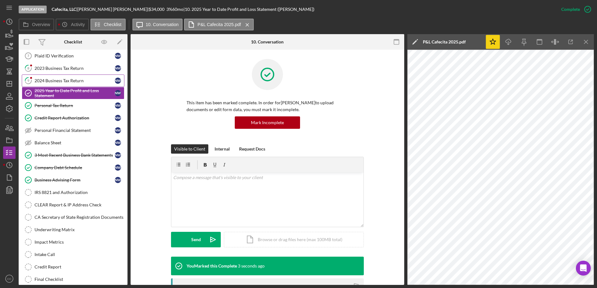
click at [61, 79] on div "2024 Business Tax Return" at bounding box center [74, 80] width 80 height 5
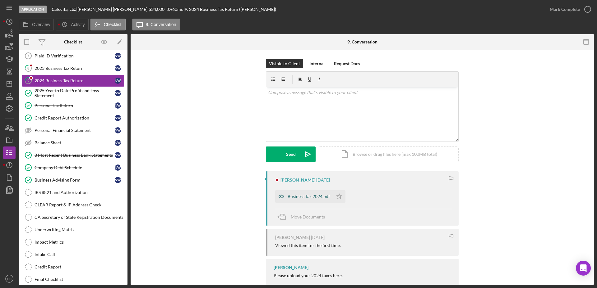
click at [303, 196] on div "Business Tax 2024.pdf" at bounding box center [308, 196] width 42 height 5
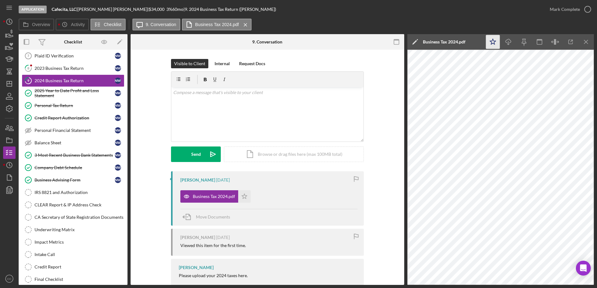
click at [492, 44] on icon "Icon/Star" at bounding box center [493, 42] width 14 height 14
click at [571, 6] on div "Mark Complete" at bounding box center [564, 9] width 30 height 12
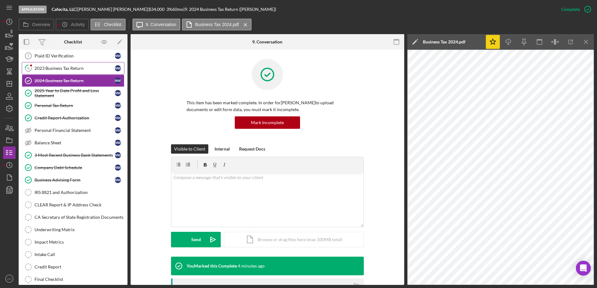
click at [65, 69] on div "2023 Business Tax Return" at bounding box center [74, 68] width 80 height 5
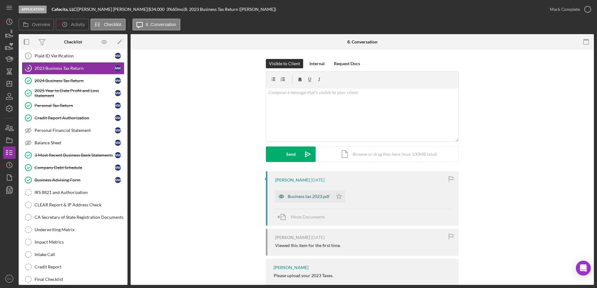
click at [303, 192] on div "Business tax 2023.pdf" at bounding box center [303, 197] width 57 height 12
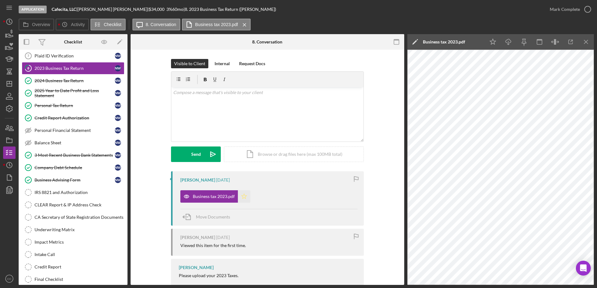
click at [244, 198] on polygon "button" at bounding box center [243, 196] width 5 height 5
click at [571, 9] on div "Mark Complete" at bounding box center [564, 9] width 30 height 12
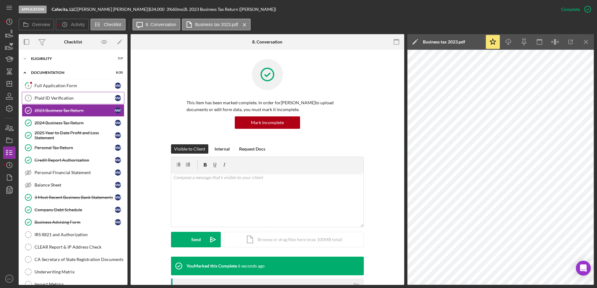
click at [61, 96] on div "Plaid ID Verification" at bounding box center [74, 98] width 80 height 5
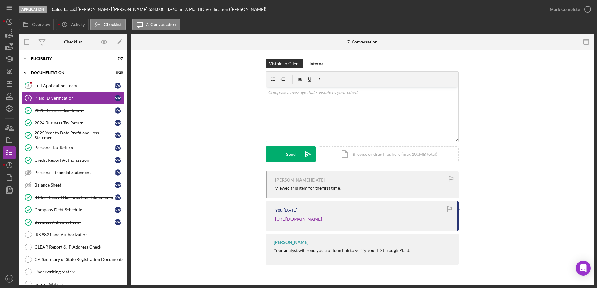
click at [186, 185] on div "[PERSON_NAME] [DATE] Viewed this item for the first time. You [DATE] [URL][DOMA…" at bounding box center [362, 220] width 444 height 97
click at [314, 58] on div "Visible to Client Internal v Color teal Color pink Remove color Add row above A…" at bounding box center [362, 164] width 463 height 228
click at [315, 62] on div "Internal" at bounding box center [316, 63] width 15 height 9
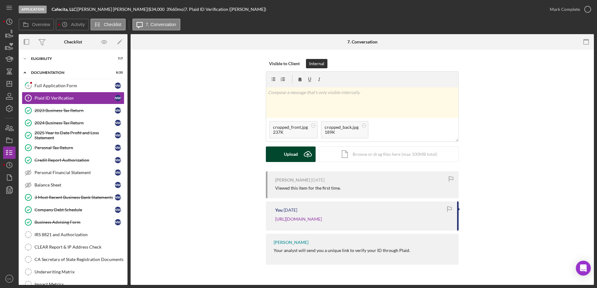
click at [300, 157] on icon "Icon/Upload" at bounding box center [308, 155] width 16 height 16
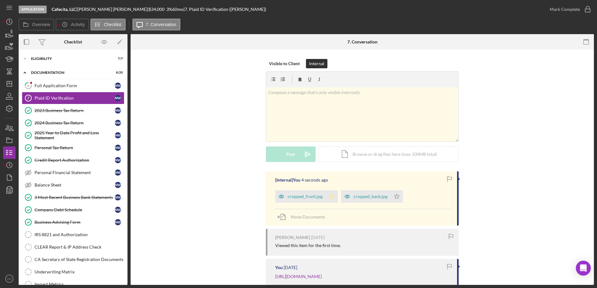
click at [331, 199] on polygon "button" at bounding box center [331, 196] width 5 height 5
click at [331, 199] on div "button" at bounding box center [331, 197] width 12 height 12
click at [568, 11] on div "Mark Complete" at bounding box center [564, 9] width 30 height 12
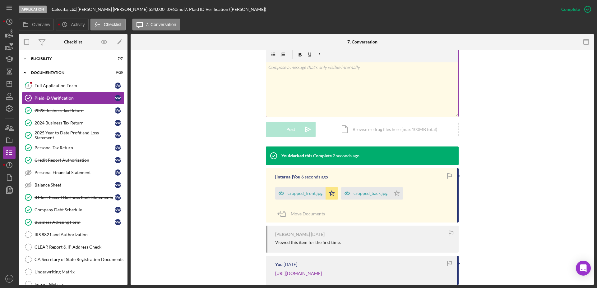
scroll to position [112, 0]
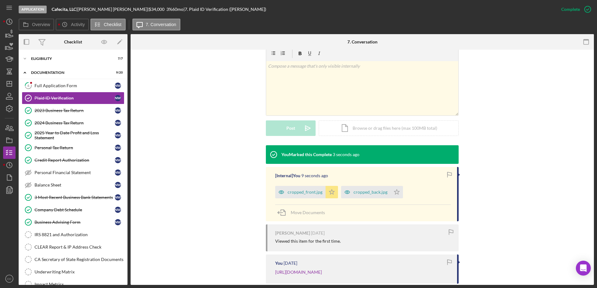
click at [331, 197] on icon "Icon/Star" at bounding box center [331, 192] width 12 height 12
click at [65, 85] on div "Full Application Form" at bounding box center [74, 85] width 80 height 5
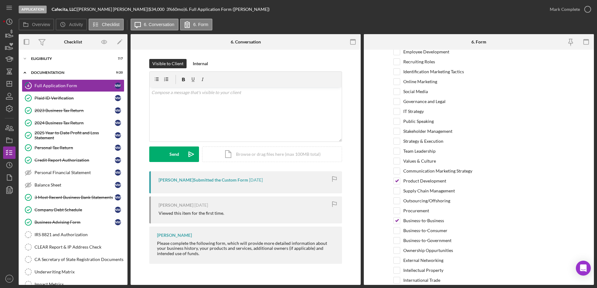
scroll to position [1226, 0]
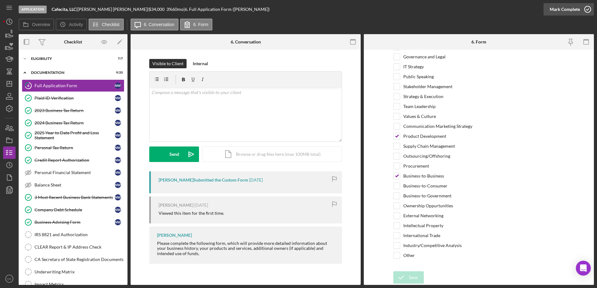
click at [577, 10] on div "Mark Complete" at bounding box center [564, 9] width 30 height 12
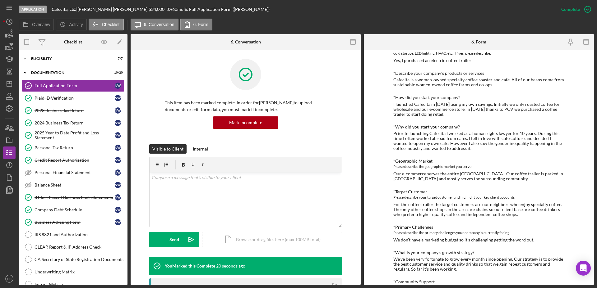
scroll to position [0, 0]
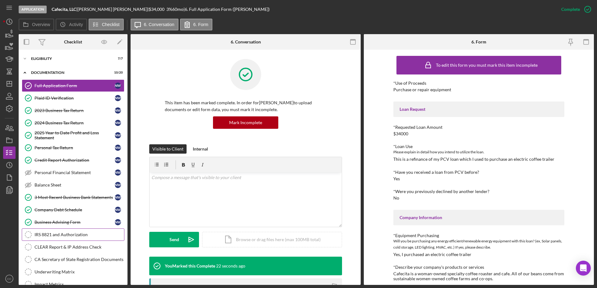
click at [45, 237] on div "IRS 8821 and Authorization" at bounding box center [79, 234] width 90 height 5
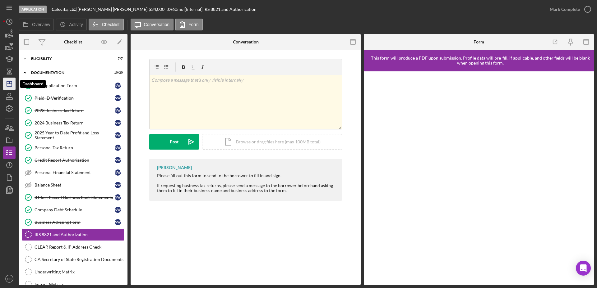
click at [11, 82] on icon "Icon/Dashboard" at bounding box center [10, 84] width 16 height 16
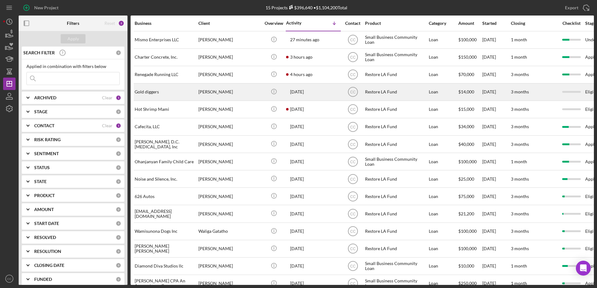
click at [314, 92] on div "[DATE] [PERSON_NAME]" at bounding box center [313, 92] width 54 height 16
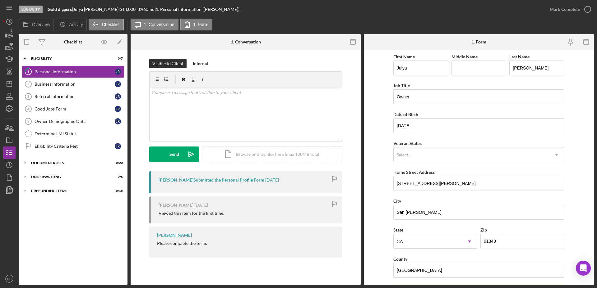
drag, startPoint x: 75, startPoint y: 9, endPoint x: 47, endPoint y: 10, distance: 27.7
click at [47, 10] on div "Eligibility Gold diggers | [PERSON_NAME] | $14,000 $2,800 3 % 60 mo | 1. Person…" at bounding box center [281, 9] width 525 height 19
copy div "Gold diggers"
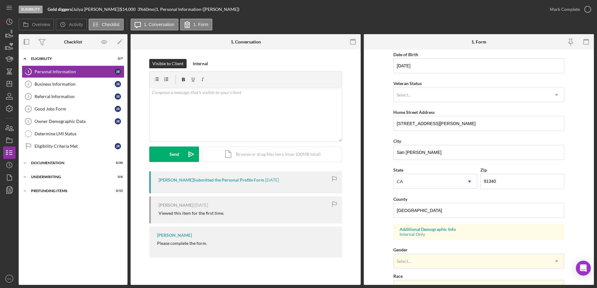
scroll to position [179, 0]
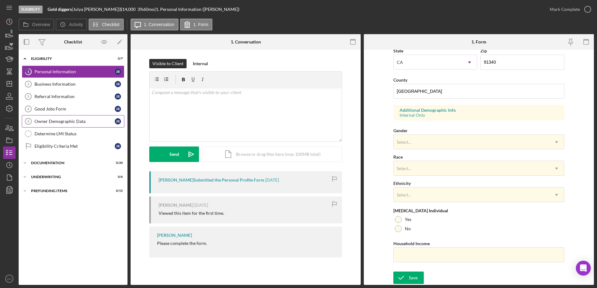
click at [63, 117] on link "Owner Demographic Data 5 Owner Demographic Data J R" at bounding box center [73, 121] width 103 height 12
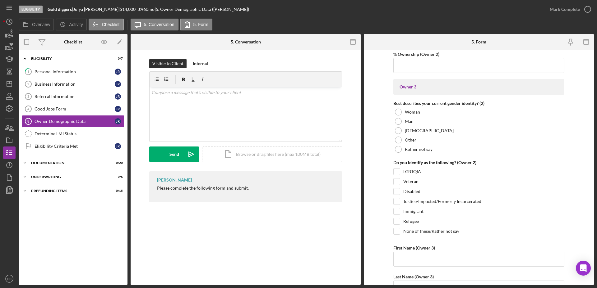
scroll to position [967, 0]
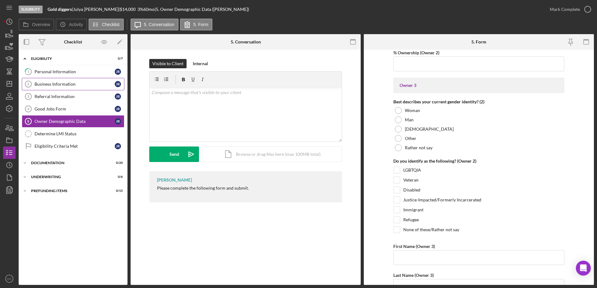
click at [60, 84] on div "Business Information" at bounding box center [74, 84] width 80 height 5
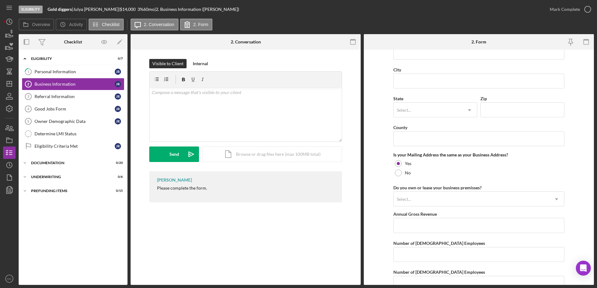
scroll to position [454, 0]
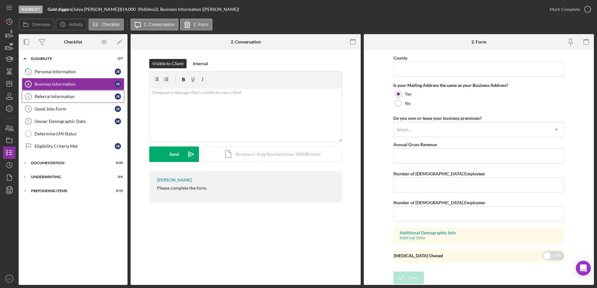
click at [62, 101] on link "Referral Information 3 Referral Information J R" at bounding box center [73, 96] width 103 height 12
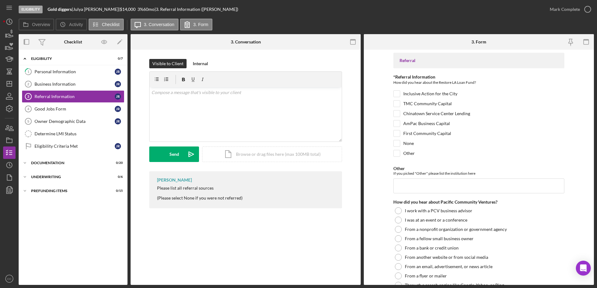
scroll to position [120, 0]
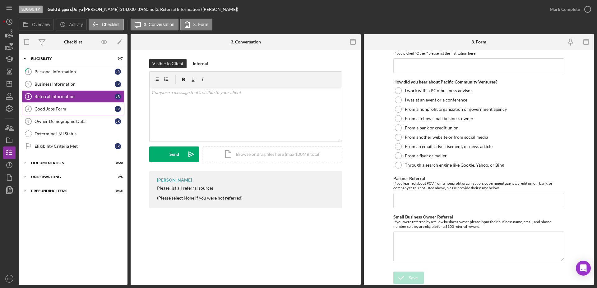
click at [66, 107] on div "Good Jobs Form" at bounding box center [74, 109] width 80 height 5
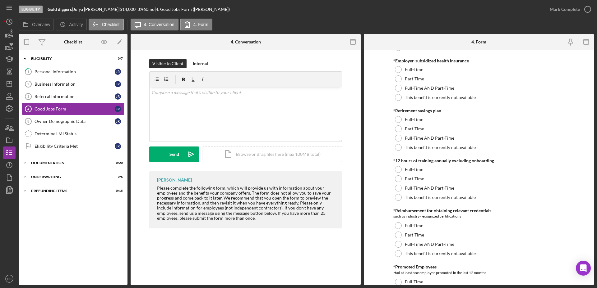
scroll to position [256, 0]
drag, startPoint x: 109, startPoint y: 10, endPoint x: 76, endPoint y: 13, distance: 33.7
click at [76, 13] on div "Eligibility Gold diggers | [PERSON_NAME] | $14,000 $2,800 3 % 60 mo | 4. Good J…" at bounding box center [281, 9] width 525 height 19
copy div "[PERSON_NAME]"
click at [67, 121] on div "Owner Demographic Data" at bounding box center [74, 121] width 80 height 5
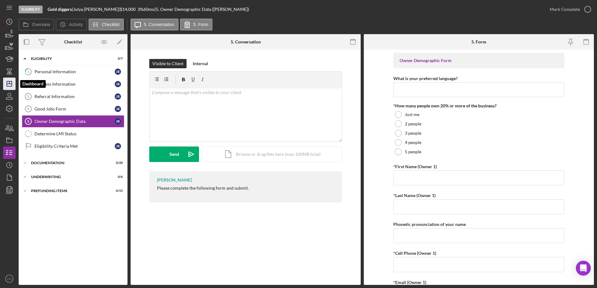
click at [13, 85] on icon "Icon/Dashboard" at bounding box center [10, 84] width 16 height 16
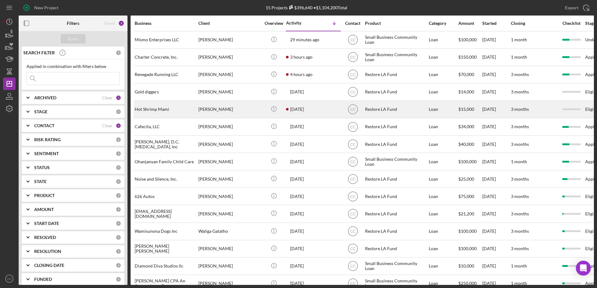
click at [186, 113] on div "Hot Shrimp Mami" at bounding box center [166, 109] width 62 height 16
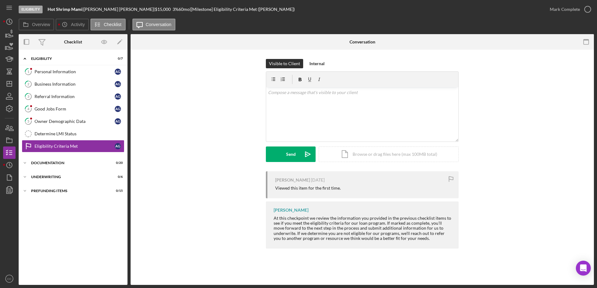
click at [504, 117] on div "Visible to Client Internal v Color teal Color pink Remove color Add row above A…" at bounding box center [362, 115] width 444 height 113
click at [63, 121] on div "Owner Demographic Data" at bounding box center [74, 121] width 80 height 5
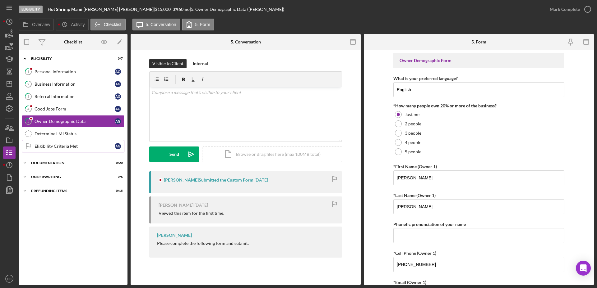
click at [48, 142] on link "Eligibility Criteria Met Eligibility Criteria Met A G" at bounding box center [73, 146] width 103 height 12
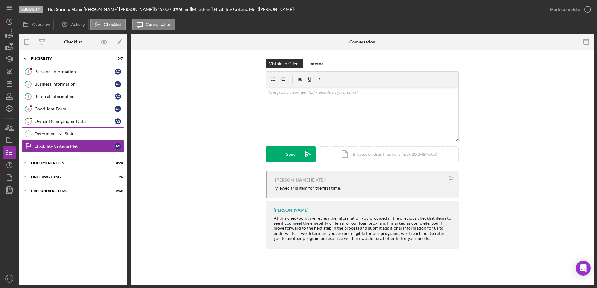
click at [62, 120] on div "Owner Demographic Data" at bounding box center [74, 121] width 80 height 5
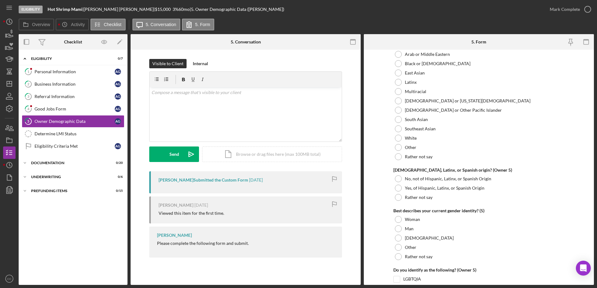
scroll to position [2345, 0]
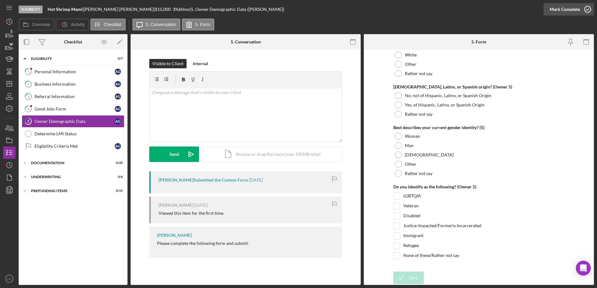
click at [571, 6] on div "Mark Complete" at bounding box center [564, 9] width 30 height 12
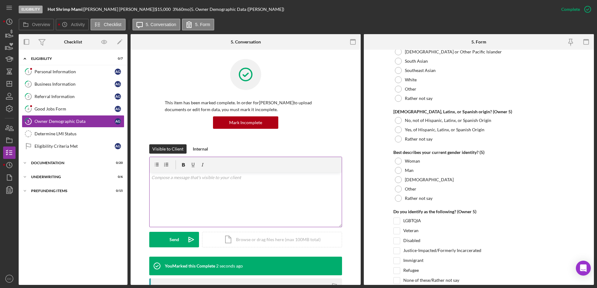
scroll to position [2370, 0]
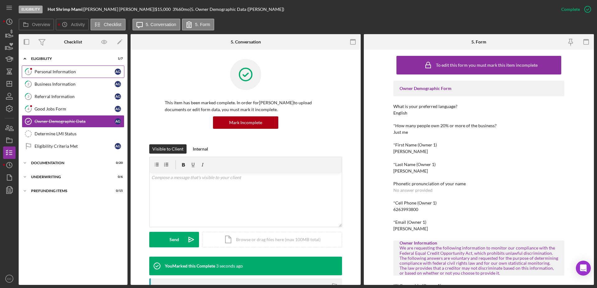
click at [62, 75] on link "1 Personal Information A G" at bounding box center [73, 72] width 103 height 12
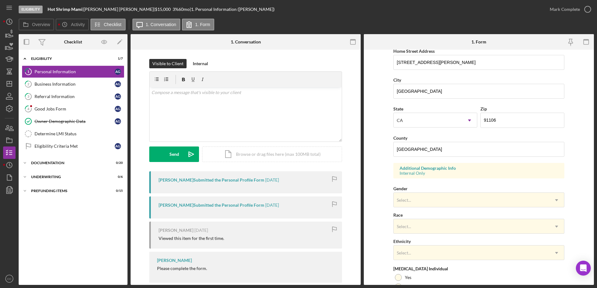
scroll to position [179, 0]
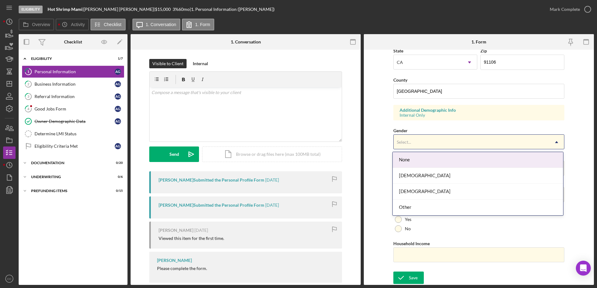
click at [418, 145] on div "Select..." at bounding box center [470, 142] width 155 height 14
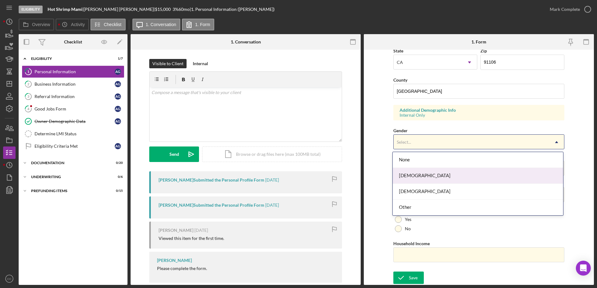
click at [409, 177] on div "[DEMOGRAPHIC_DATA]" at bounding box center [478, 176] width 170 height 16
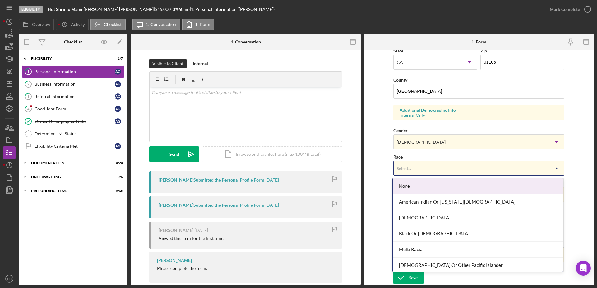
click at [420, 171] on div "Select..." at bounding box center [470, 169] width 155 height 14
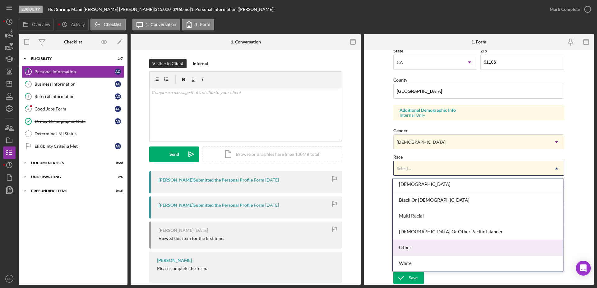
scroll to position [0, 0]
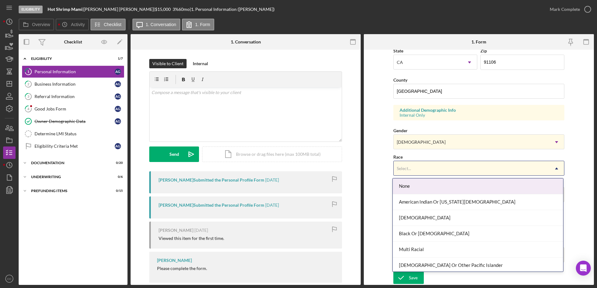
click at [424, 183] on div "None" at bounding box center [478, 187] width 170 height 16
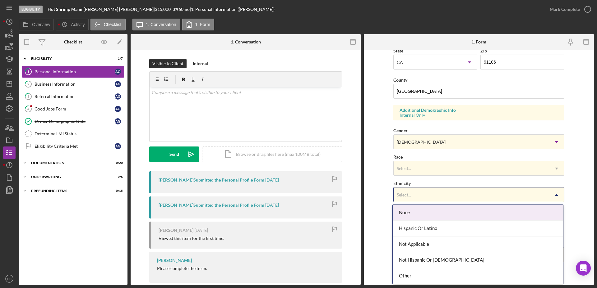
click at [412, 197] on div "Select..." at bounding box center [470, 195] width 155 height 14
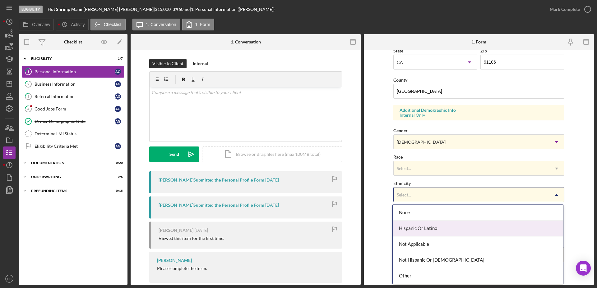
click at [416, 230] on div "Hispanic Or Latino" at bounding box center [478, 229] width 170 height 16
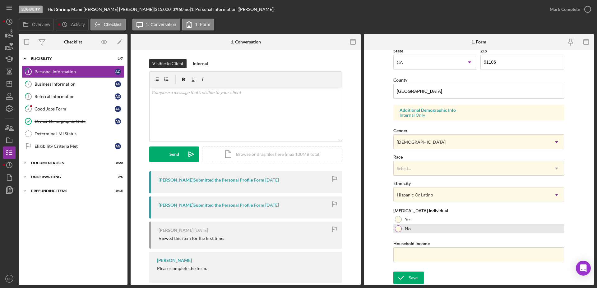
click at [398, 231] on div at bounding box center [398, 229] width 7 height 7
click at [399, 277] on icon "submit" at bounding box center [401, 278] width 16 height 16
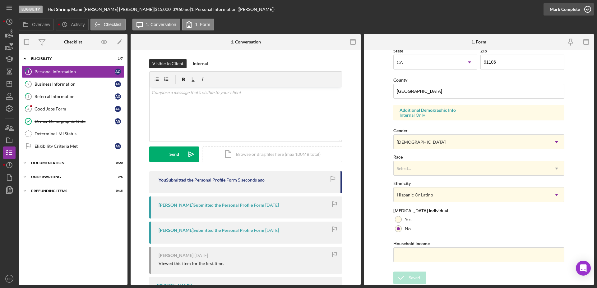
click at [582, 13] on icon "button" at bounding box center [588, 10] width 16 height 16
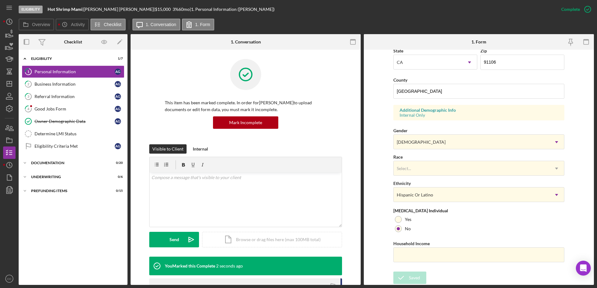
scroll to position [54, 0]
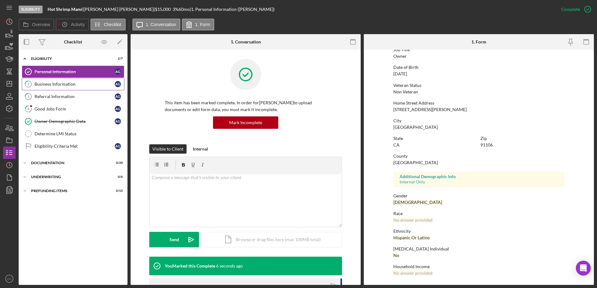
click at [71, 85] on div "Business Information" at bounding box center [74, 84] width 80 height 5
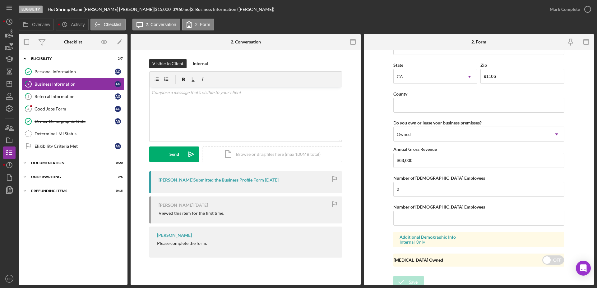
scroll to position [570, 0]
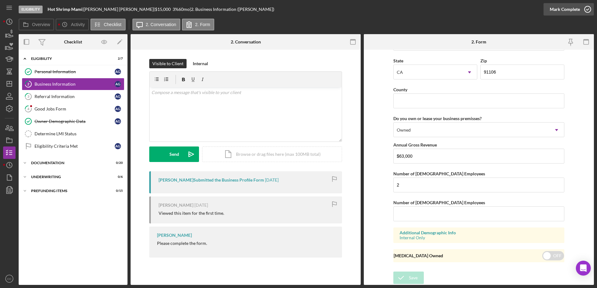
click at [578, 11] on div "Mark Complete" at bounding box center [564, 9] width 30 height 12
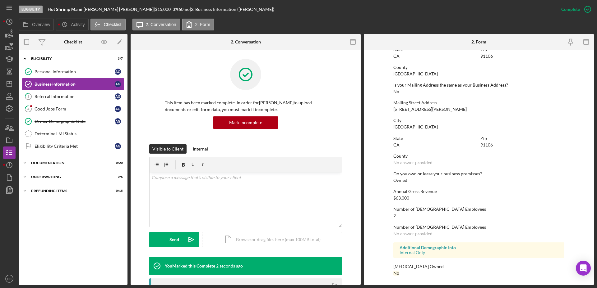
scroll to position [304, 0]
click at [63, 95] on div "Referral Information" at bounding box center [74, 96] width 80 height 5
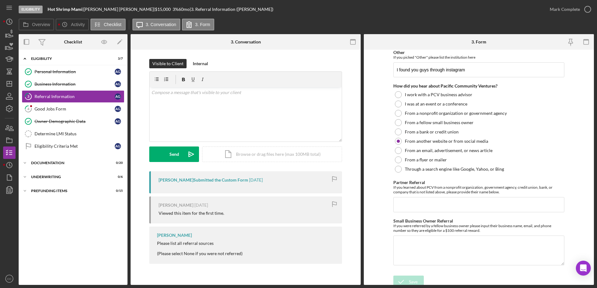
scroll to position [120, 0]
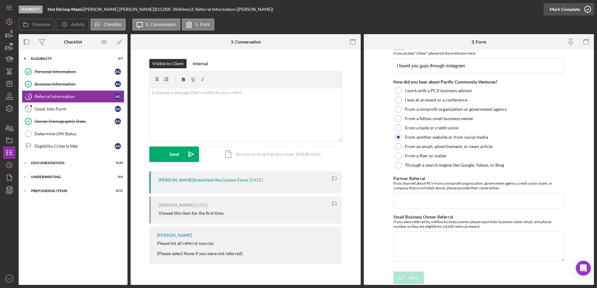
click at [575, 14] on div "Mark Complete" at bounding box center [564, 9] width 30 height 12
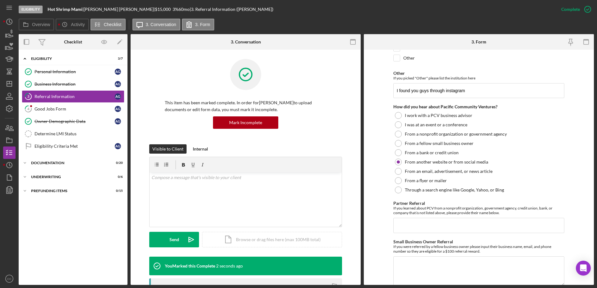
scroll to position [145, 0]
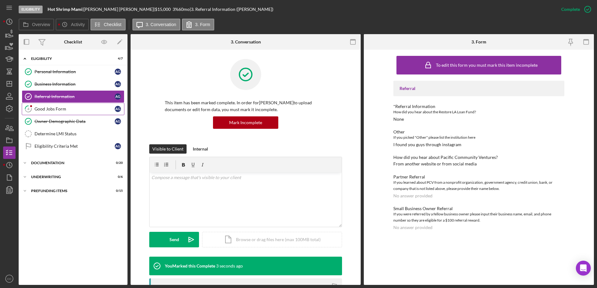
click at [61, 107] on div "Good Jobs Form" at bounding box center [74, 109] width 80 height 5
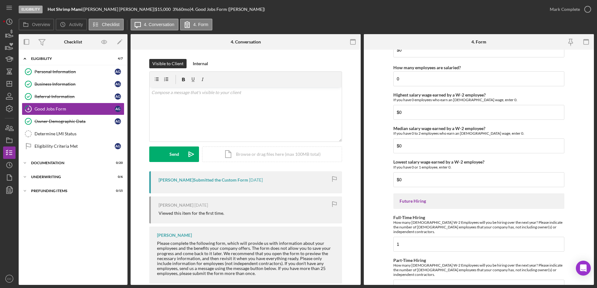
scroll to position [1344, 0]
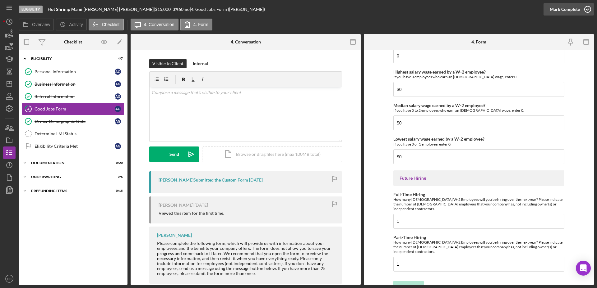
click at [582, 6] on icon "button" at bounding box center [588, 10] width 16 height 16
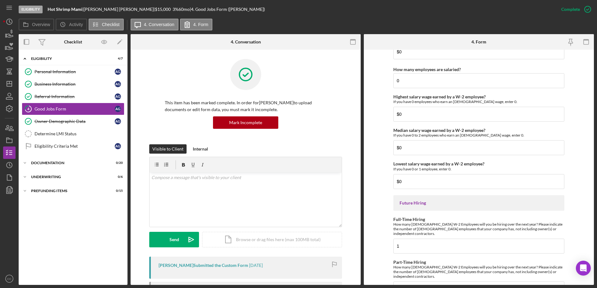
scroll to position [1369, 0]
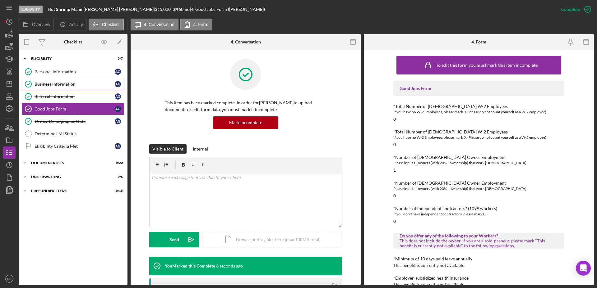
click at [64, 79] on link "Business Information Business Information A G" at bounding box center [73, 84] width 103 height 12
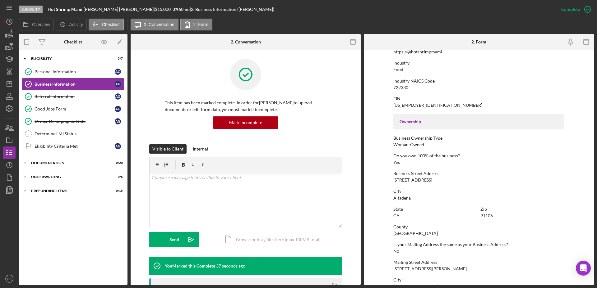
scroll to position [148, 0]
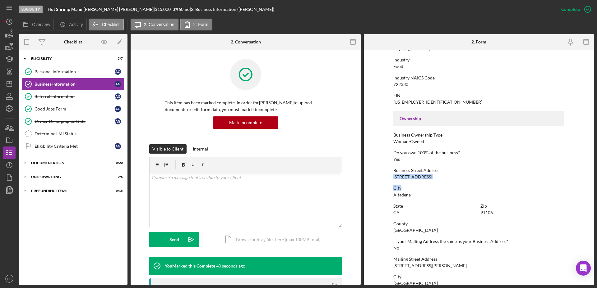
drag, startPoint x: 427, startPoint y: 180, endPoint x: 393, endPoint y: 174, distance: 34.4
click at [393, 174] on div "To edit this form you must mark this item incomplete Business Name Hot Shrimp M…" at bounding box center [478, 172] width 171 height 534
click at [426, 171] on div "Business Street Address" at bounding box center [478, 170] width 171 height 5
drag, startPoint x: 424, startPoint y: 177, endPoint x: 392, endPoint y: 177, distance: 32.0
click at [393, 177] on div "Business Street Address [STREET_ADDRESS]" at bounding box center [478, 173] width 171 height 11
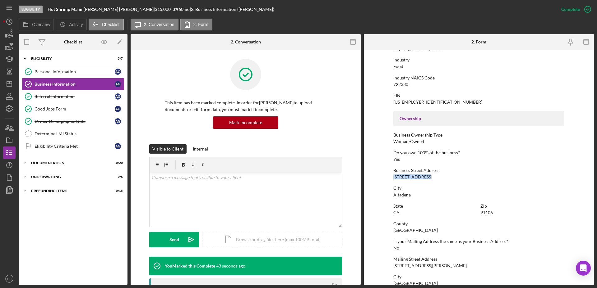
copy div "[STREET_ADDRESS]"
click at [65, 73] on div "Personal Information" at bounding box center [74, 71] width 80 height 5
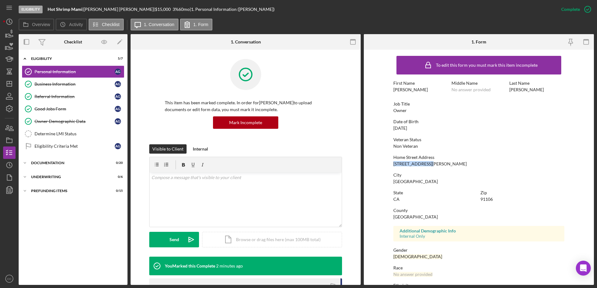
drag, startPoint x: 431, startPoint y: 164, endPoint x: 392, endPoint y: 164, distance: 39.2
click at [392, 164] on form "To edit this form you must mark this item incomplete First Name [PERSON_NAME] M…" at bounding box center [479, 168] width 230 height 236
copy div "[STREET_ADDRESS][PERSON_NAME]"
click at [67, 136] on div "Determine LMI Status" at bounding box center [79, 133] width 90 height 5
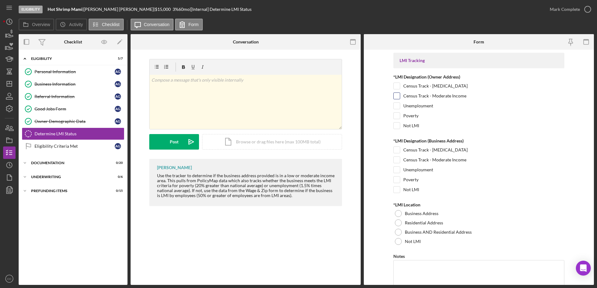
click at [397, 97] on input "Census Track - Moderate Income" at bounding box center [396, 96] width 6 height 6
checkbox input "true"
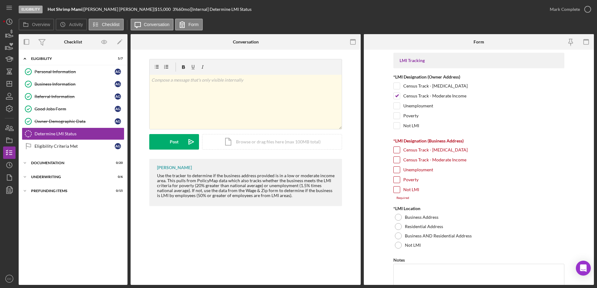
click at [396, 190] on input "Not LMI" at bounding box center [396, 190] width 6 height 6
checkbox input "true"
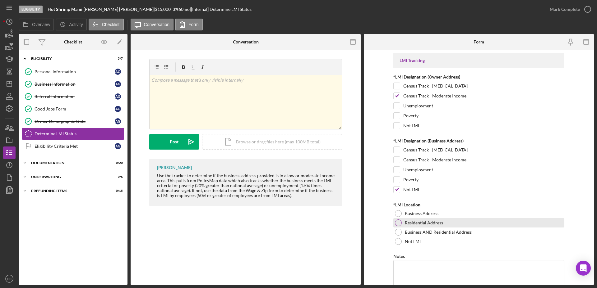
click at [394, 225] on div "Residential Address" at bounding box center [478, 222] width 171 height 9
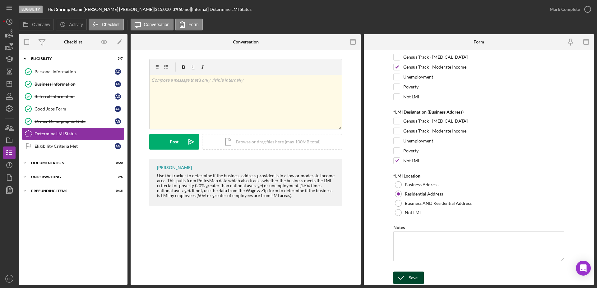
click at [407, 280] on button "Save" at bounding box center [408, 278] width 30 height 12
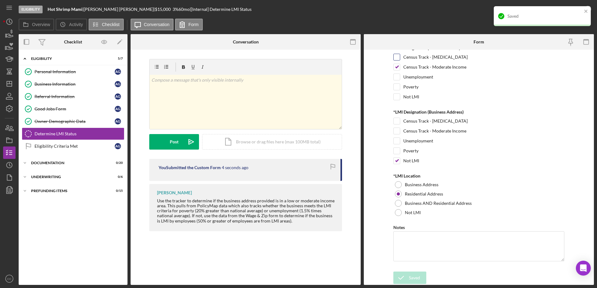
click at [482, 57] on div "Census Track - [MEDICAL_DATA]" at bounding box center [478, 59] width 171 height 10
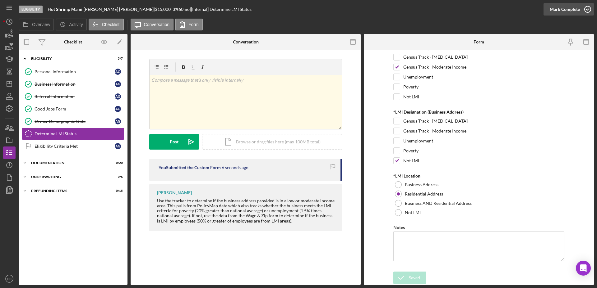
click at [558, 7] on div "Mark Complete" at bounding box center [564, 9] width 30 height 12
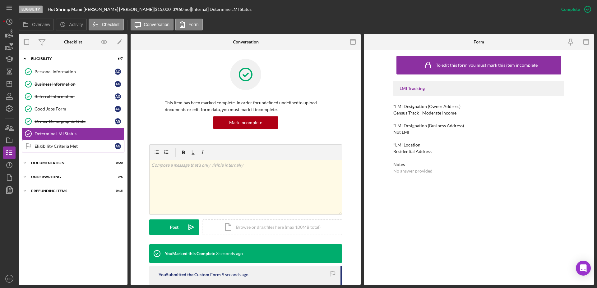
click at [48, 150] on link "Eligibility Criteria Met Eligibility Criteria Met A G" at bounding box center [73, 146] width 103 height 12
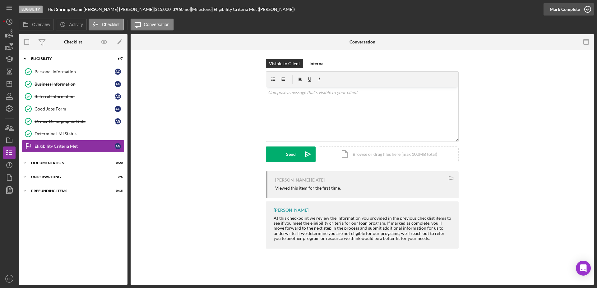
click at [567, 9] on div "Mark Complete" at bounding box center [564, 9] width 30 height 12
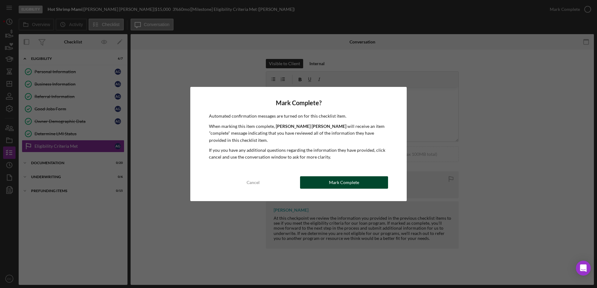
click at [347, 184] on div "Mark Complete" at bounding box center [344, 183] width 30 height 12
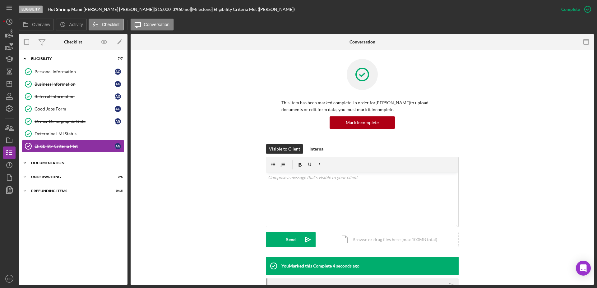
click at [36, 163] on div "Documentation" at bounding box center [75, 163] width 89 height 4
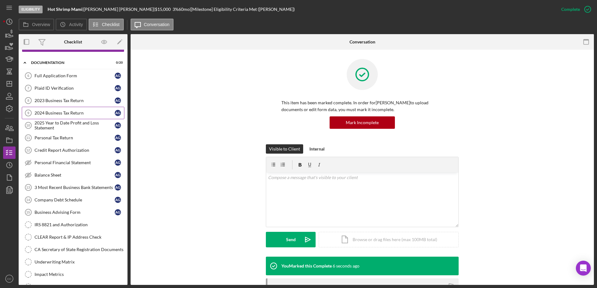
scroll to position [101, 0]
click at [71, 87] on div "Plaid ID Verification" at bounding box center [74, 87] width 80 height 5
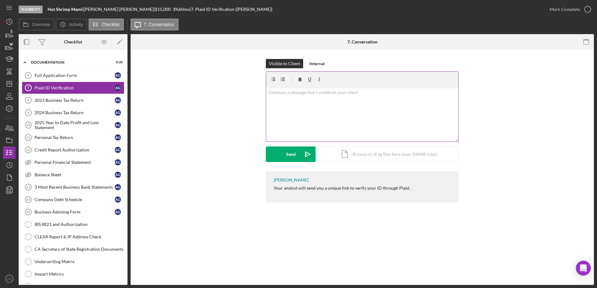
click at [354, 93] on p at bounding box center [362, 92] width 189 height 7
click at [292, 154] on div "Send" at bounding box center [291, 155] width 10 height 16
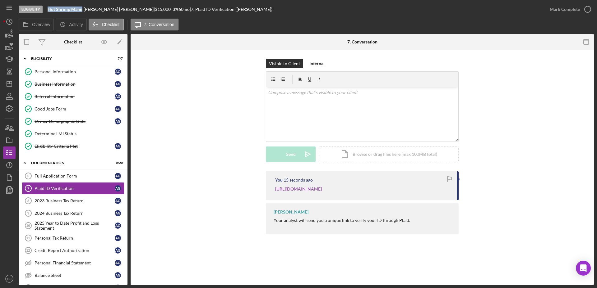
drag, startPoint x: 82, startPoint y: 9, endPoint x: 46, endPoint y: 10, distance: 36.4
click at [46, 10] on div "Eligibility Hot Shrimp Mami | [PERSON_NAME] | $15,000 $3,000 3 % 60 mo | 7. Pla…" at bounding box center [281, 9] width 525 height 19
copy b "Hot Shrimp Mami"
drag, startPoint x: 116, startPoint y: 9, endPoint x: 87, endPoint y: 7, distance: 29.3
click at [87, 7] on div "[PERSON_NAME] |" at bounding box center [119, 9] width 71 height 5
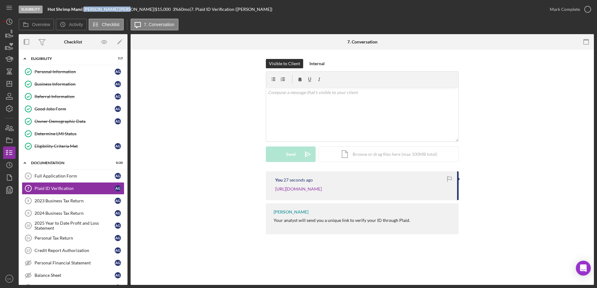
copy div "[PERSON_NAME]"
click at [11, 85] on icon "Icon/Dashboard" at bounding box center [10, 84] width 16 height 16
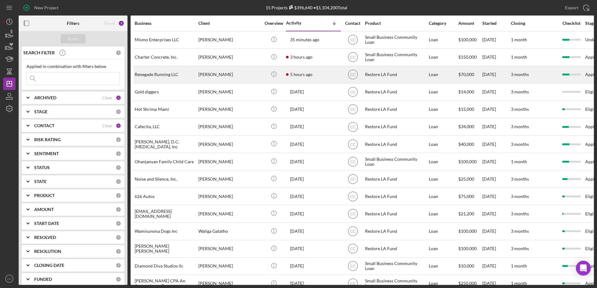
click at [325, 76] on div "5 hours ago [PERSON_NAME]" at bounding box center [313, 75] width 54 height 16
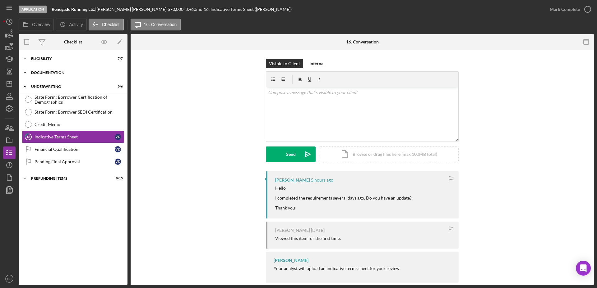
click at [46, 76] on div "Icon/Expander Documentation 12 / 20" at bounding box center [73, 73] width 109 height 12
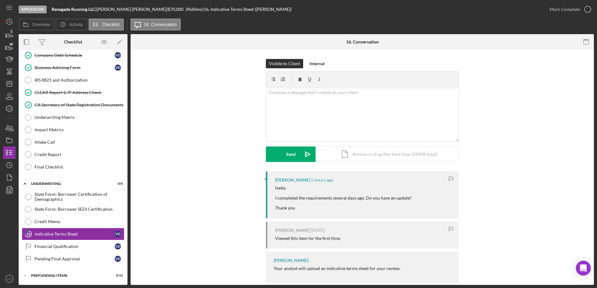
scroll to position [155, 0]
click at [339, 105] on div "v Color teal Color pink Remove color Add row above Add row below Add column bef…" at bounding box center [362, 114] width 192 height 54
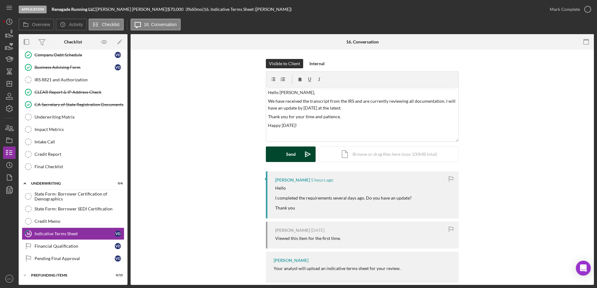
click at [287, 160] on div "Send" at bounding box center [291, 155] width 10 height 16
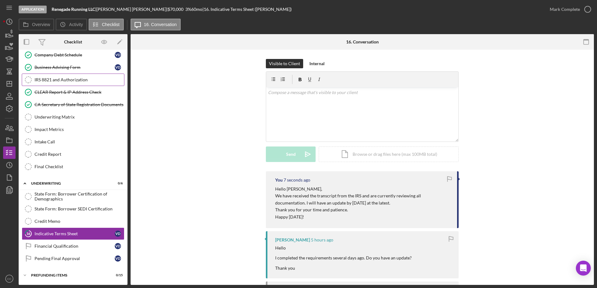
click at [69, 79] on div "IRS 8821 and Authorization" at bounding box center [79, 79] width 90 height 5
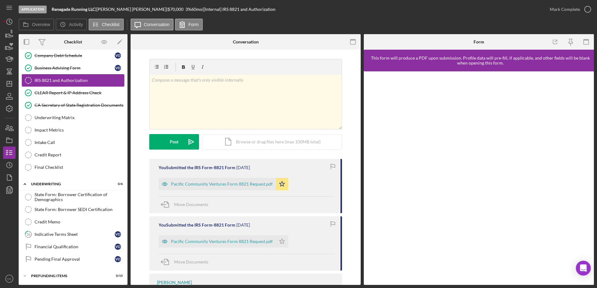
scroll to position [155, 0]
drag, startPoint x: 95, startPoint y: 7, endPoint x: 51, endPoint y: 9, distance: 44.2
click at [51, 9] on div "Application Renegade Running LLC | [PERSON_NAME] | $70,000 $28,000 3 % 60 mo | …" at bounding box center [281, 9] width 525 height 19
copy b "Renegade Running LLC"
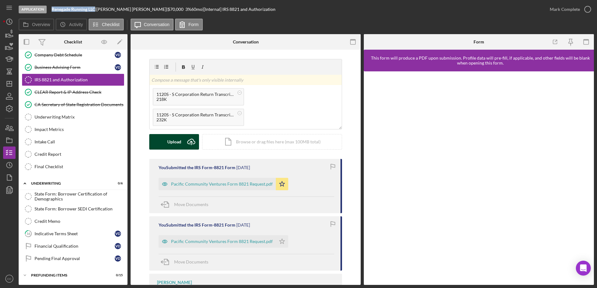
click at [163, 137] on button "Upload Icon/Upload" at bounding box center [174, 142] width 50 height 16
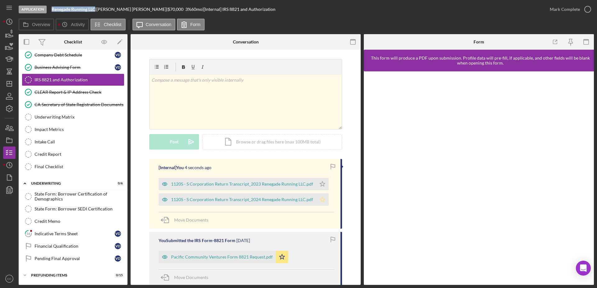
click at [317, 204] on icon "Icon/Star" at bounding box center [322, 200] width 12 height 12
click at [320, 186] on icon "Icon/Star" at bounding box center [322, 184] width 12 height 12
click at [576, 7] on div "Mark Complete" at bounding box center [564, 9] width 30 height 12
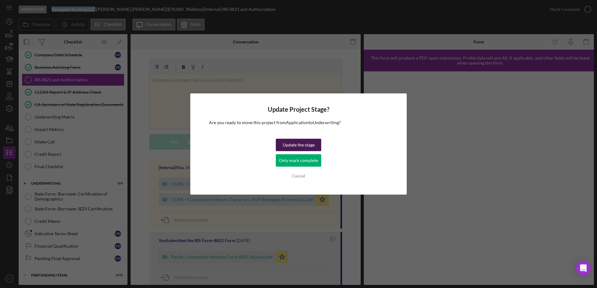
click at [293, 144] on div "Update the stage" at bounding box center [299, 145] width 32 height 12
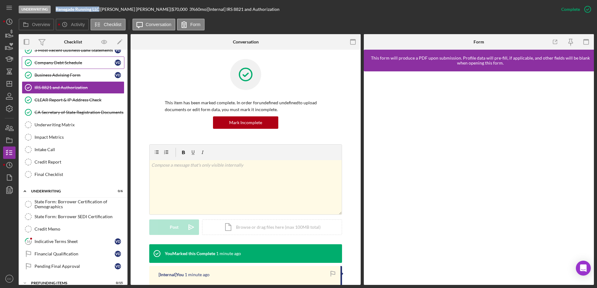
scroll to position [148, 0]
click at [60, 242] on div "Indicative Terms Sheet" at bounding box center [74, 241] width 80 height 5
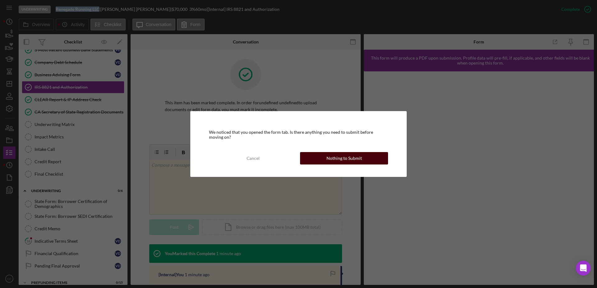
click at [354, 156] on div "Nothing to Submit" at bounding box center [343, 158] width 35 height 12
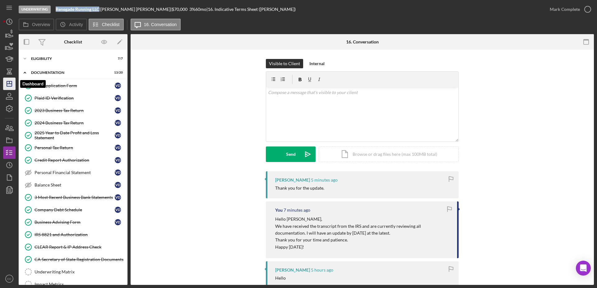
click at [3, 86] on icon "Icon/Dashboard" at bounding box center [10, 84] width 16 height 16
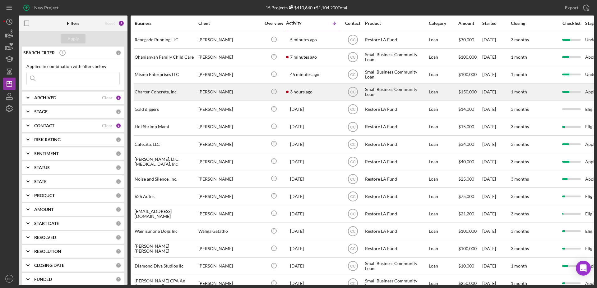
click at [315, 89] on div "3 hours ago [PERSON_NAME]" at bounding box center [313, 92] width 54 height 16
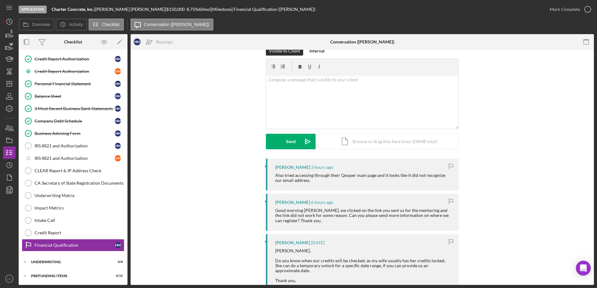
scroll to position [12, 0]
click at [360, 103] on div "v Color teal Color pink Remove color Add row above Add row below Add column bef…" at bounding box center [362, 102] width 192 height 54
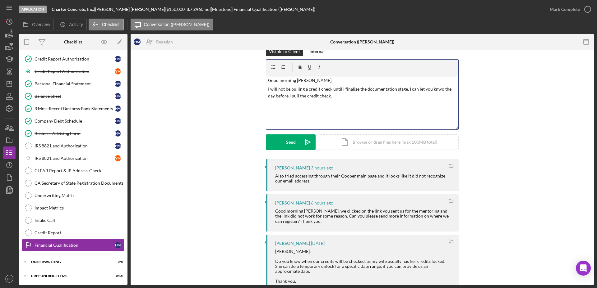
click at [423, 83] on p "Good morning [PERSON_NAME]," at bounding box center [362, 80] width 189 height 7
click at [435, 90] on p "I will not be pulling a credit check until i finalize the documentation stage, …" at bounding box center [362, 93] width 189 height 14
click at [338, 96] on p "I will not be pulling a credit check until i finalize the documentation stage, …" at bounding box center [362, 93] width 189 height 14
click at [530, 151] on div "Visible to Client Internal v Color teal Color pink Remove color Add row above A…" at bounding box center [362, 103] width 444 height 113
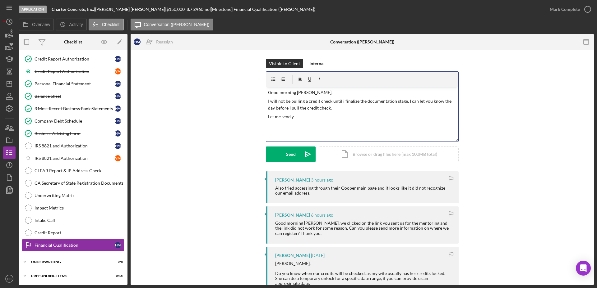
click at [311, 117] on p "Let me send y" at bounding box center [362, 116] width 189 height 7
click at [366, 115] on p "Let me double check on the Qooper link and I will updat you momentarily." at bounding box center [362, 116] width 189 height 7
click at [412, 117] on p "Let me double check on the Qooper link and I will update you momentarily." at bounding box center [362, 116] width 189 height 7
click at [298, 150] on button "Send Icon/icon-invite-send" at bounding box center [291, 155] width 50 height 16
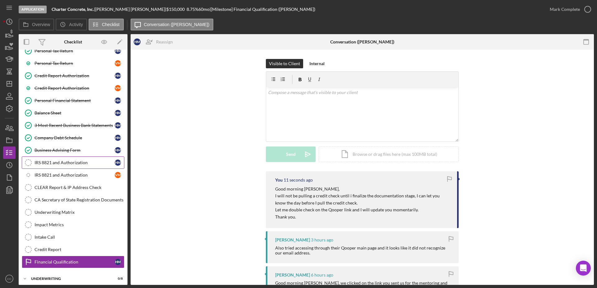
scroll to position [122, 0]
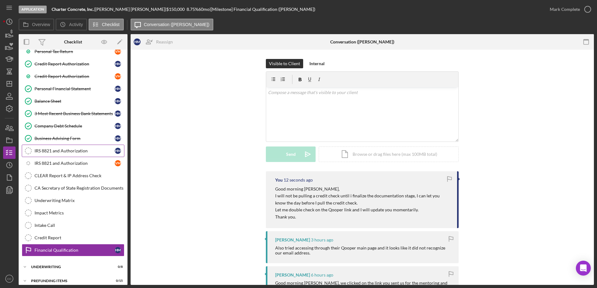
click at [71, 150] on div "IRS 8821 and Authorization" at bounding box center [74, 151] width 80 height 5
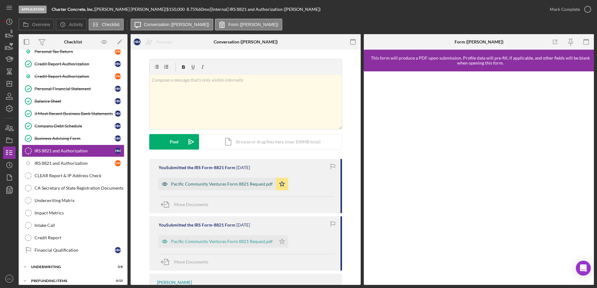
click at [240, 185] on div "Pacific Community Ventures Form 8821 Request.pdf" at bounding box center [222, 184] width 102 height 5
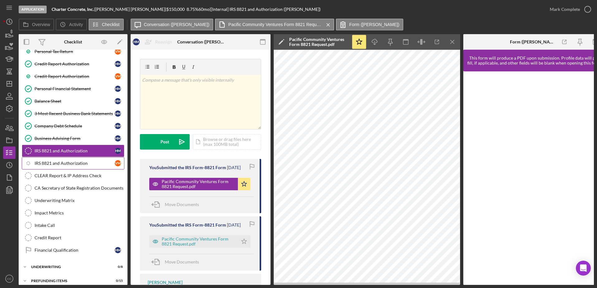
click at [76, 164] on div "IRS 8821 and Authorization" at bounding box center [74, 163] width 80 height 5
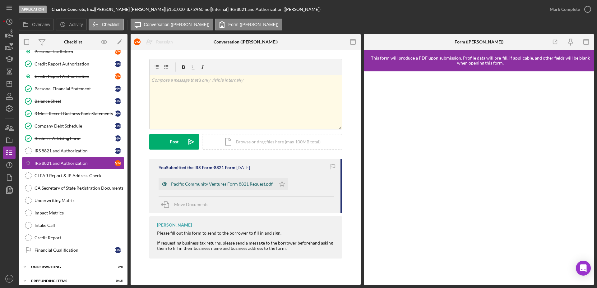
click at [228, 181] on div "Pacific Community Ventures Form 8821 Request.pdf" at bounding box center [217, 184] width 117 height 12
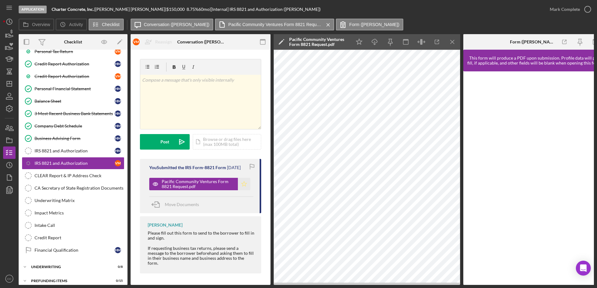
click at [244, 184] on icon "Icon/Star" at bounding box center [244, 184] width 12 height 12
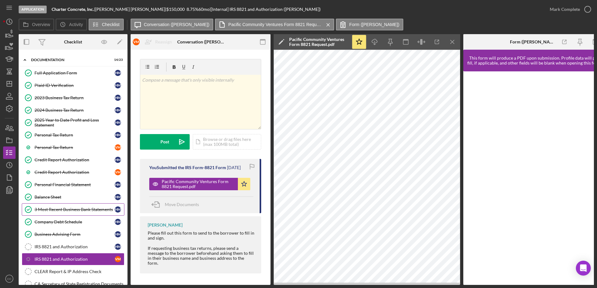
scroll to position [26, 0]
click at [60, 150] on div "Personal Tax Return" at bounding box center [74, 147] width 80 height 5
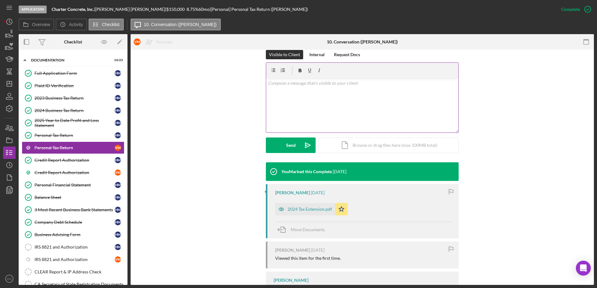
scroll to position [95, 0]
click at [311, 214] on div "2024 Tax Extension.pdf" at bounding box center [305, 209] width 60 height 12
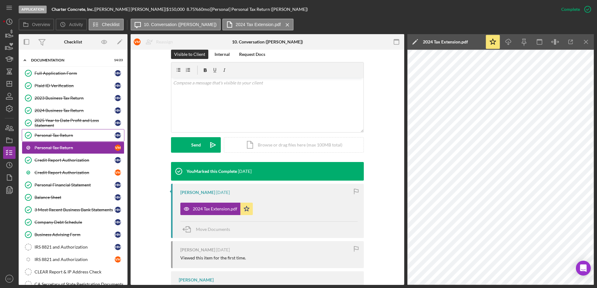
click at [68, 137] on div "Personal Tax Return" at bounding box center [74, 135] width 80 height 5
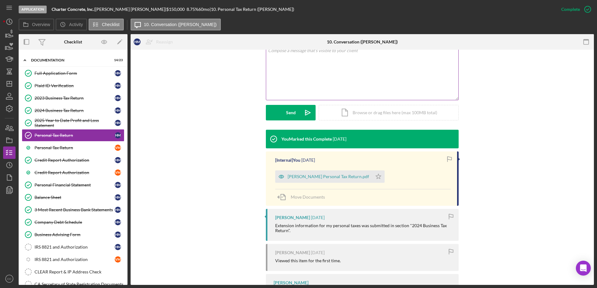
scroll to position [128, 0]
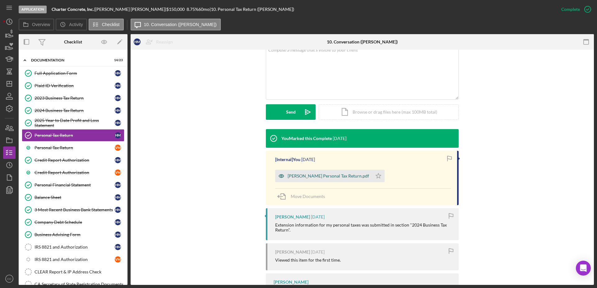
click at [326, 176] on div "[PERSON_NAME] Personal Tax Return.pdf" at bounding box center [327, 176] width 81 height 5
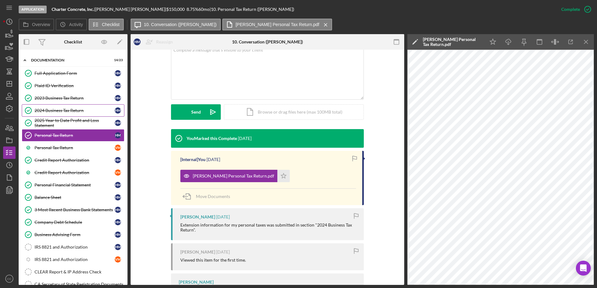
click at [59, 108] on div "2024 Business Tax Return" at bounding box center [74, 110] width 80 height 5
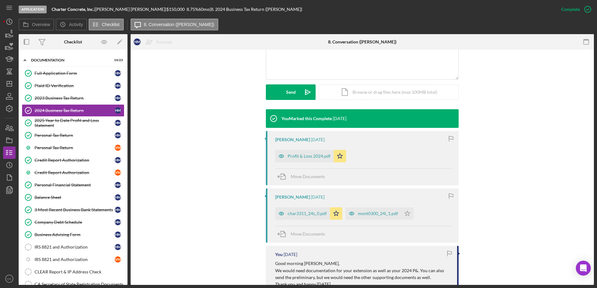
scroll to position [147, 0]
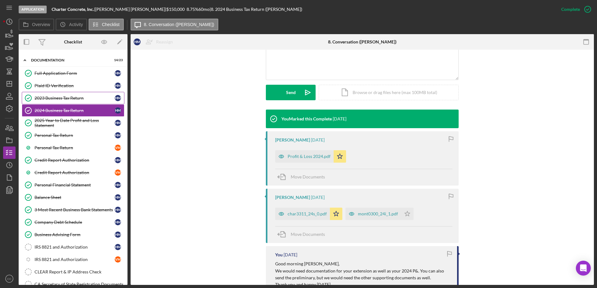
click at [61, 98] on div "2023 Business Tax Return" at bounding box center [74, 98] width 80 height 5
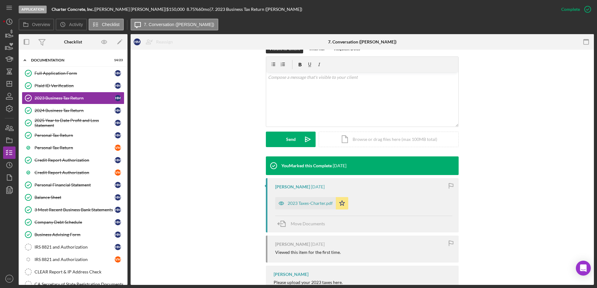
scroll to position [136, 0]
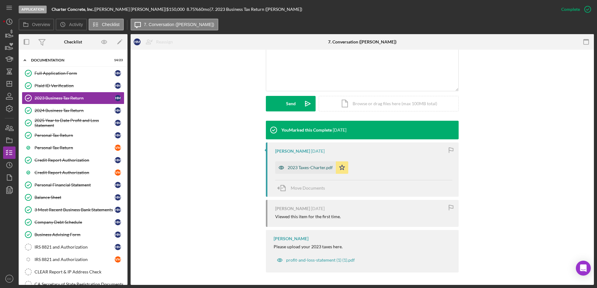
click at [313, 169] on div "2023 Taxes-Charter.pdf" at bounding box center [309, 167] width 45 height 5
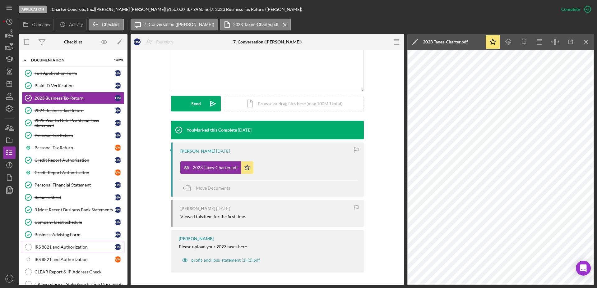
click at [65, 250] on div "IRS 8821 and Authorization" at bounding box center [74, 247] width 80 height 5
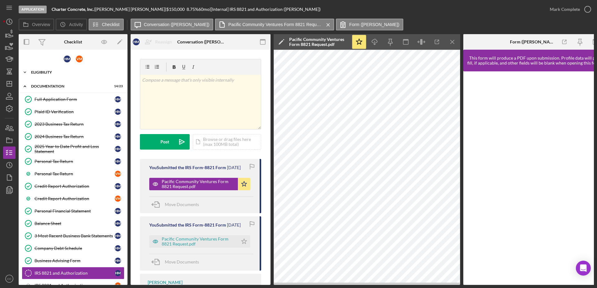
click at [49, 71] on div "Eligibility" at bounding box center [75, 73] width 89 height 4
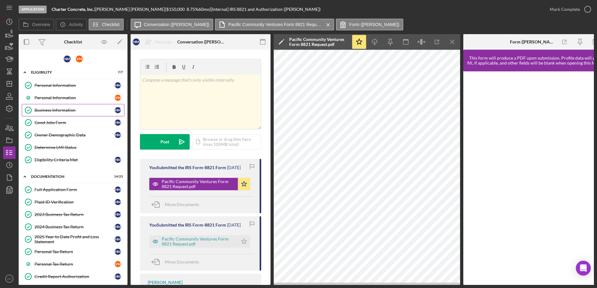
click at [55, 109] on div "Business Information" at bounding box center [74, 110] width 80 height 5
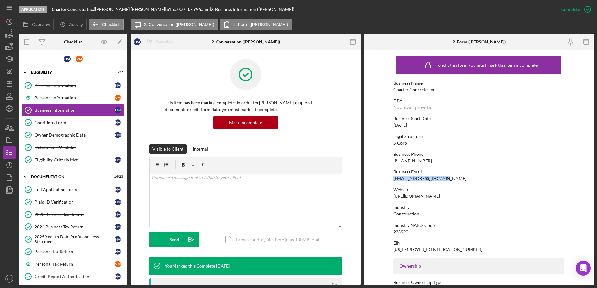
drag, startPoint x: 446, startPoint y: 177, endPoint x: 392, endPoint y: 179, distance: 54.1
click at [392, 179] on form "To edit this form you must mark this item incomplete Business Name Charter Conc…" at bounding box center [479, 168] width 230 height 236
copy div "[EMAIL_ADDRESS][DOMAIN_NAME]"
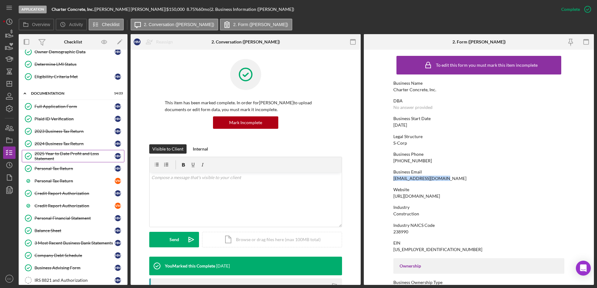
scroll to position [84, 0]
click at [57, 169] on div "Personal Tax Return" at bounding box center [74, 168] width 80 height 5
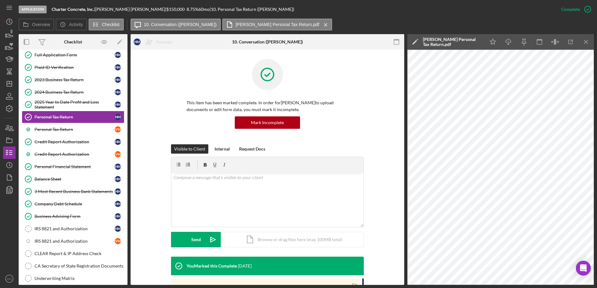
scroll to position [135, 0]
click at [59, 233] on link "IRS 8821 and Authorization IRS 8821 and Authorization H M" at bounding box center [73, 229] width 103 height 12
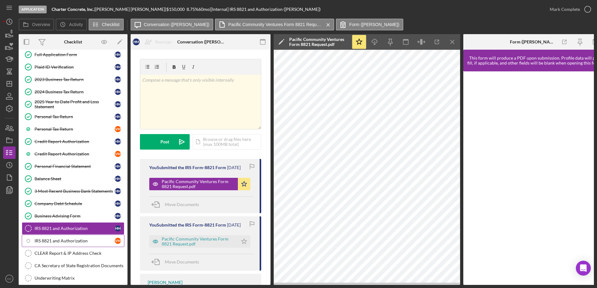
click at [80, 238] on link "Icon/Checklist Item Sub Internal IRS 8821 and Authorization V M" at bounding box center [73, 241] width 103 height 12
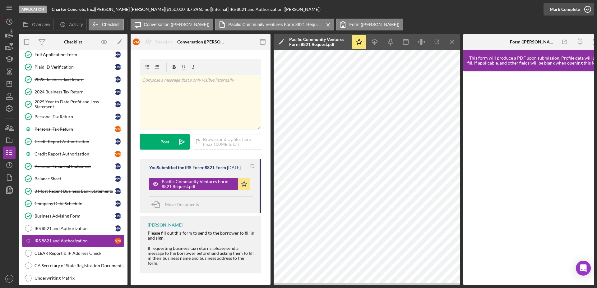
click at [569, 12] on div "Mark Complete" at bounding box center [564, 9] width 30 height 12
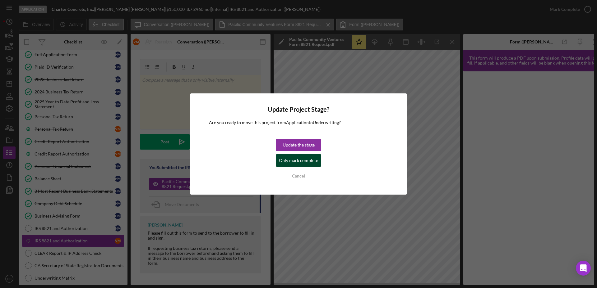
click at [297, 162] on div "Only mark complete" at bounding box center [298, 160] width 39 height 12
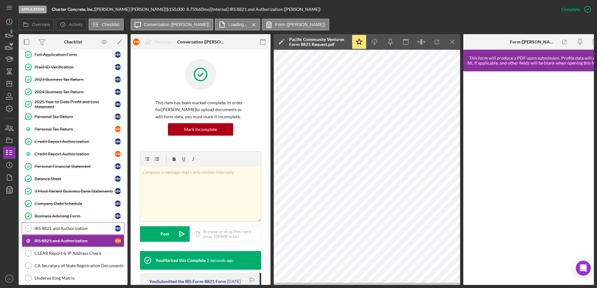
click at [73, 230] on div "IRS 8821 and Authorization" at bounding box center [74, 228] width 80 height 5
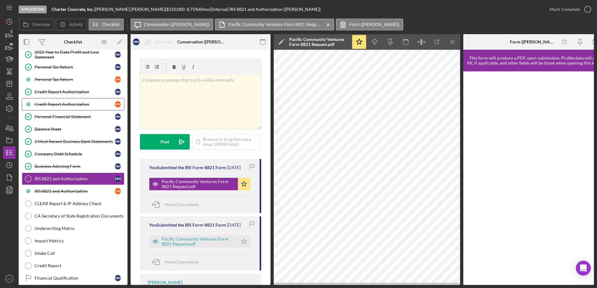
scroll to position [220, 0]
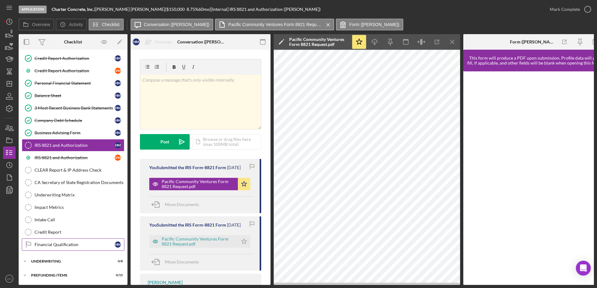
click at [64, 244] on div "Financial Qualification" at bounding box center [74, 244] width 80 height 5
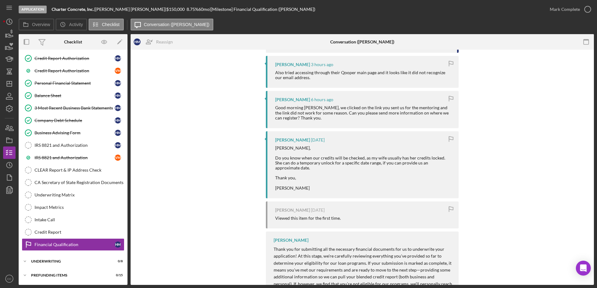
scroll to position [176, 0]
click at [501, 251] on div "You 7 minutes ago Good morning [PERSON_NAME], I will not be pulling a credit ch…" at bounding box center [362, 166] width 444 height 340
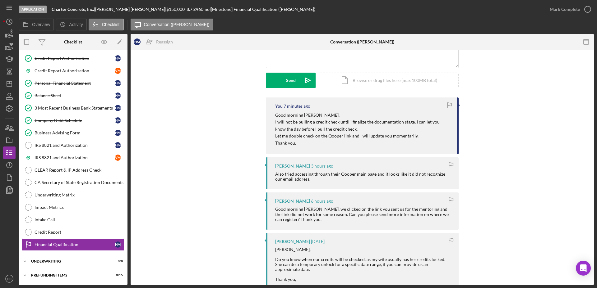
scroll to position [0, 0]
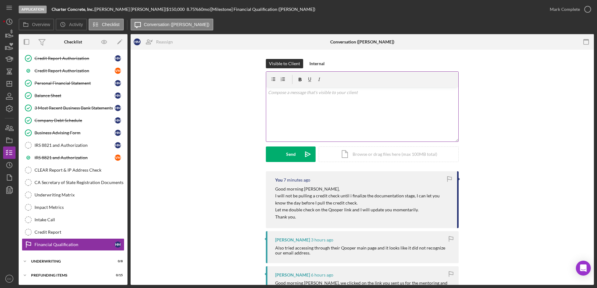
click at [328, 119] on div "v Color teal Color pink Remove color Add row above Add row below Add column bef…" at bounding box center [362, 114] width 192 height 54
click at [292, 151] on div "Send" at bounding box center [291, 155] width 10 height 16
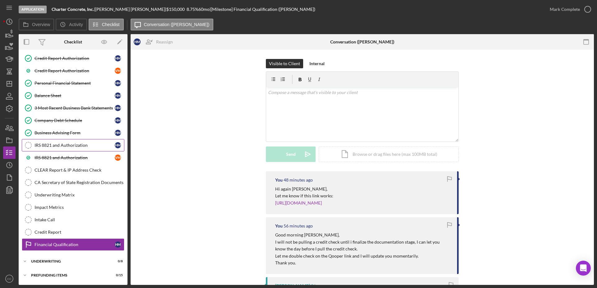
click at [61, 146] on div "IRS 8821 and Authorization" at bounding box center [74, 145] width 80 height 5
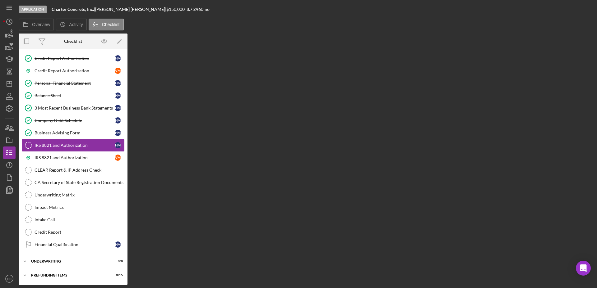
scroll to position [218, 0]
click at [67, 169] on div "CLEAR Report & IP Address Check" at bounding box center [79, 170] width 90 height 5
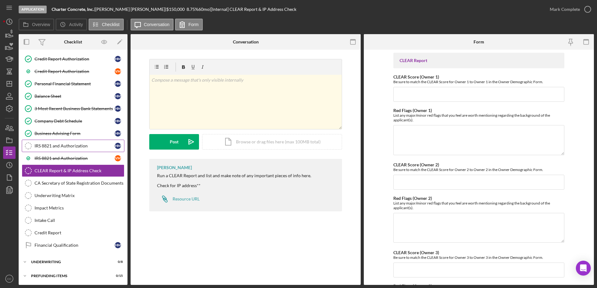
click at [67, 147] on div "IRS 8821 and Authorization" at bounding box center [74, 146] width 80 height 5
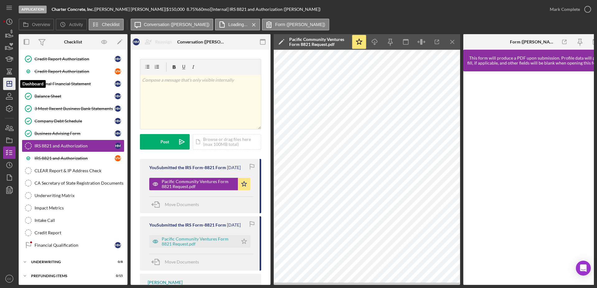
click at [10, 86] on polygon "button" at bounding box center [9, 83] width 5 height 5
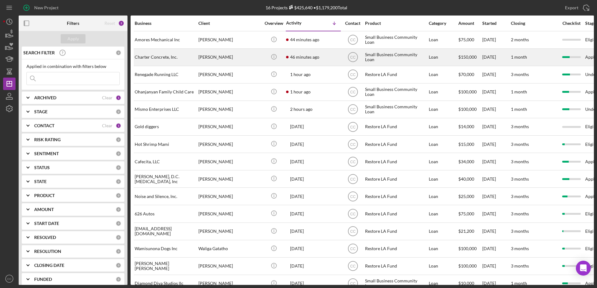
click at [308, 56] on time "46 minutes ago" at bounding box center [304, 57] width 29 height 5
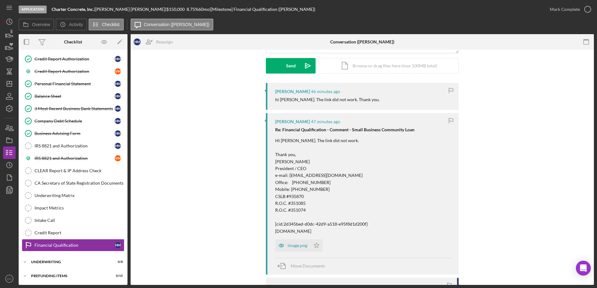
scroll to position [88, 0]
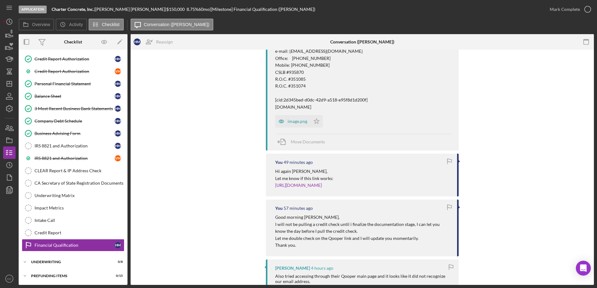
scroll to position [213, 0]
click at [322, 183] on link "[URL][DOMAIN_NAME]" at bounding box center [298, 184] width 47 height 5
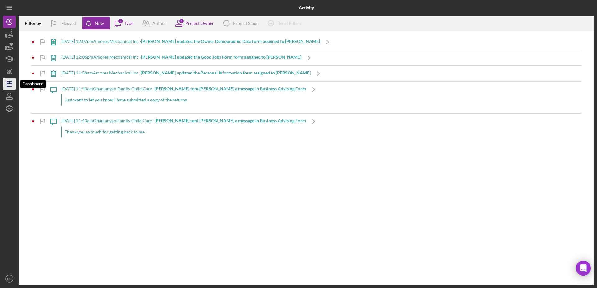
click at [8, 80] on icon "Icon/Dashboard" at bounding box center [10, 84] width 16 height 16
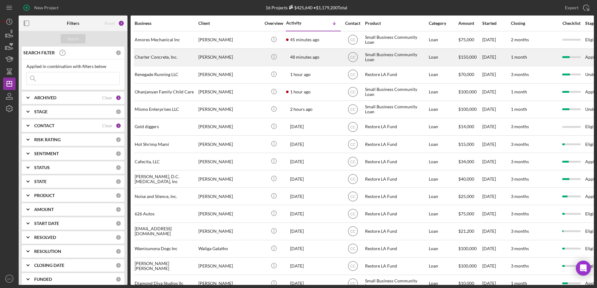
click at [163, 54] on div "Charter Concrete, Inc." at bounding box center [166, 57] width 62 height 16
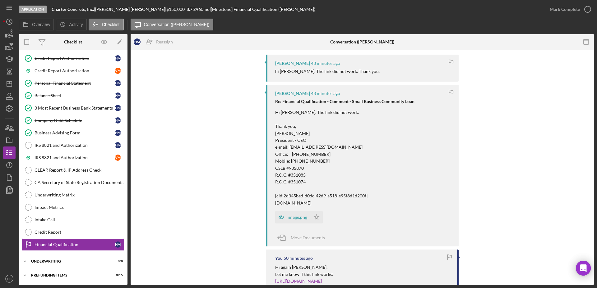
scroll to position [213, 0]
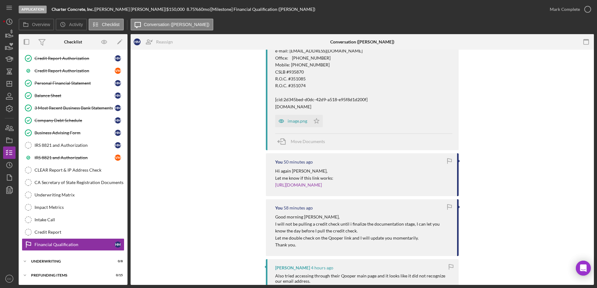
click at [493, 107] on div "Humberto Montiel 48 minutes ago hi Cassandra. The link did not work. Thank you.…" at bounding box center [362, 248] width 444 height 581
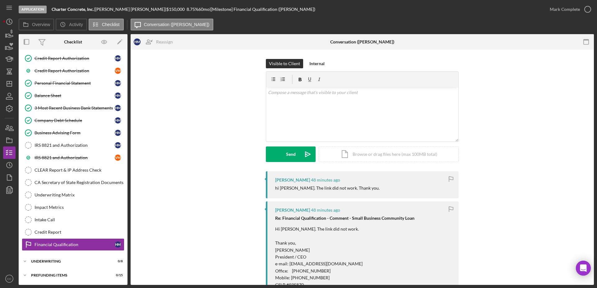
scroll to position [0, 0]
click at [295, 124] on div "v Color teal Color pink Remove color Add row above Add row below Add column bef…" at bounding box center [362, 114] width 192 height 54
click at [282, 100] on p "Youmentioned you also tried going throught the website" at bounding box center [362, 101] width 189 height 7
click at [342, 100] on p "You mentioned you also tried going throught the website" at bounding box center [362, 101] width 189 height 7
click at [377, 102] on p "You mentioned you also tried going throught the website" at bounding box center [362, 101] width 189 height 7
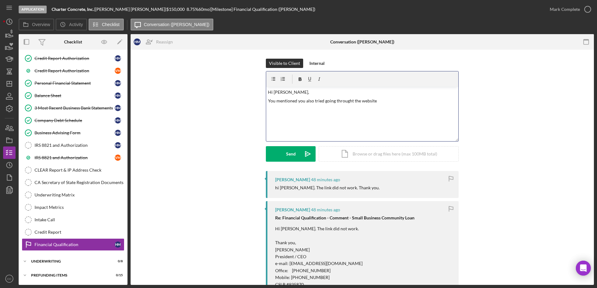
click at [342, 101] on p "You mentioned you also tried going throught the website" at bounding box center [362, 101] width 189 height 7
click at [376, 106] on div "v Color teal Color pink Remove color Add row above Add row below Add column bef…" at bounding box center [362, 114] width 192 height 54
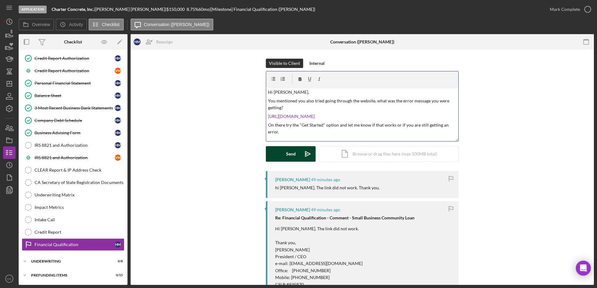
scroll to position [3, 0]
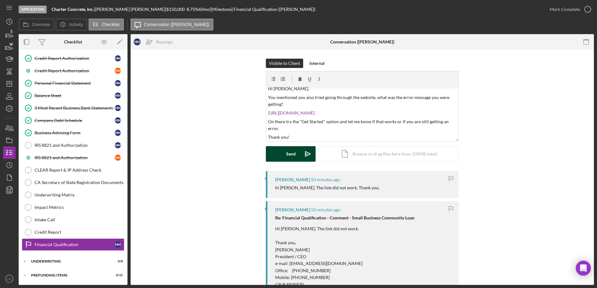
click at [289, 152] on div "Send" at bounding box center [291, 154] width 10 height 16
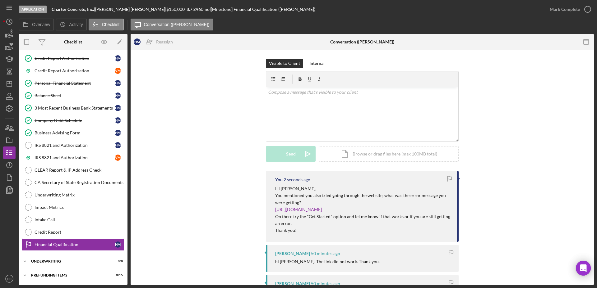
scroll to position [0, 0]
click at [10, 89] on icon "Icon/Dashboard" at bounding box center [10, 84] width 16 height 16
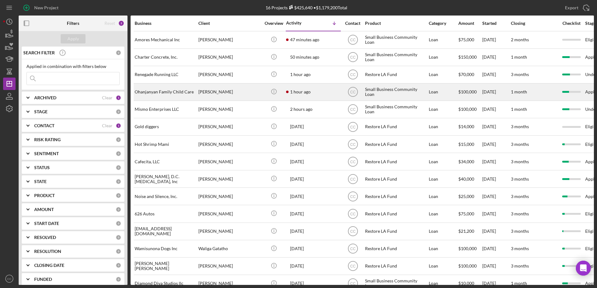
click at [328, 91] on div "1 hour ago Ira Ohanjanyan" at bounding box center [313, 92] width 54 height 16
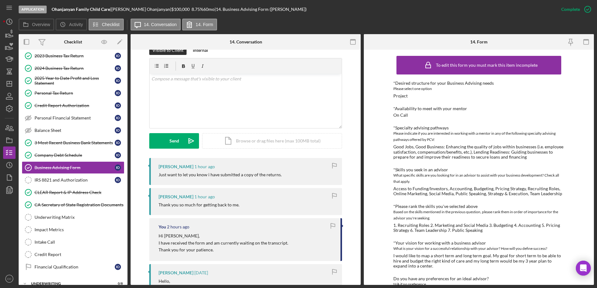
scroll to position [98, 0]
click at [259, 97] on div "v Color teal Color pink Remove color Add row above Add row below Add column bef…" at bounding box center [245, 102] width 192 height 54
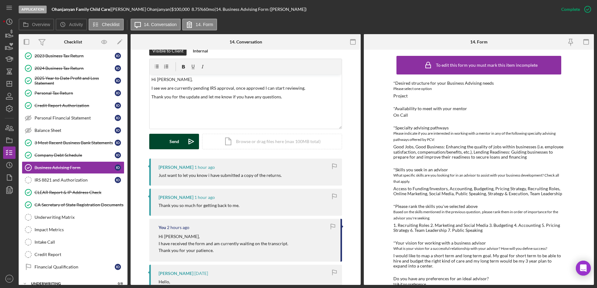
click at [170, 145] on div "Send" at bounding box center [174, 142] width 10 height 16
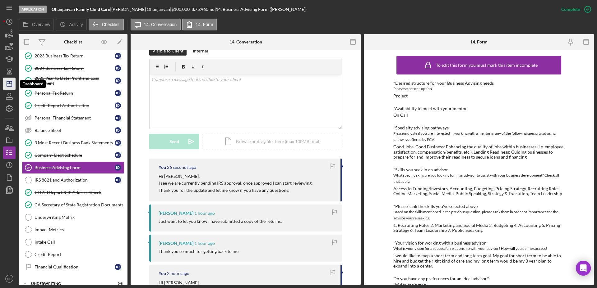
click at [9, 88] on icon "Icon/Dashboard" at bounding box center [10, 84] width 16 height 16
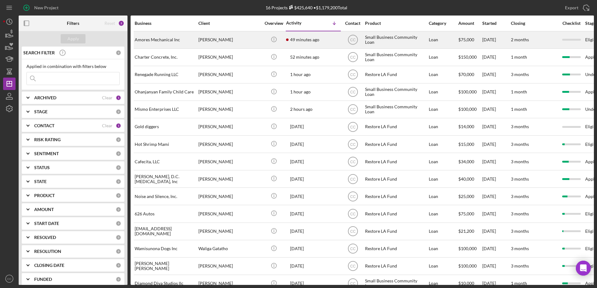
click at [313, 39] on time "49 minutes ago" at bounding box center [304, 39] width 29 height 5
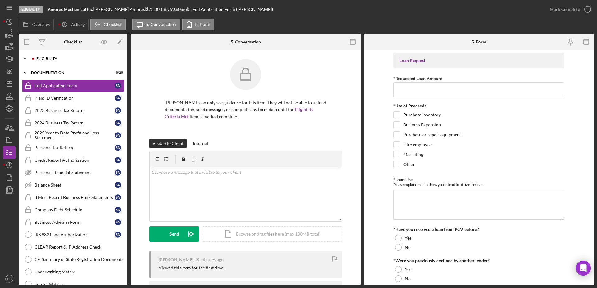
click at [43, 62] on div "Icon/Expander Eligibility 0 / 6" at bounding box center [73, 59] width 109 height 12
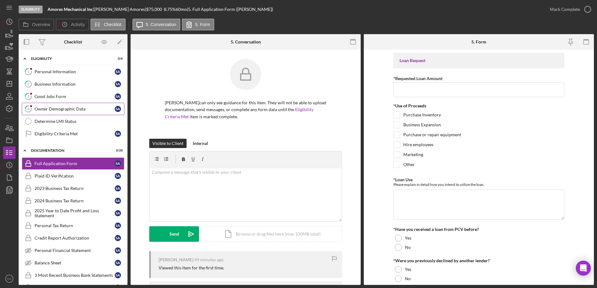
click at [67, 109] on div "Owner Demographic Data" at bounding box center [74, 109] width 80 height 5
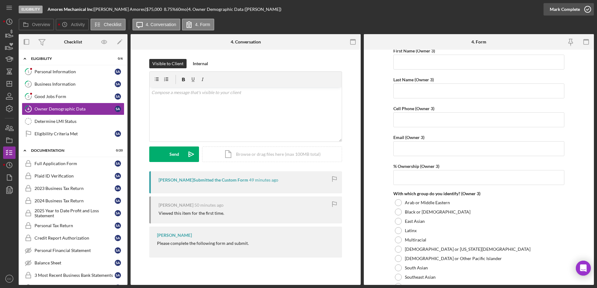
scroll to position [1162, 0]
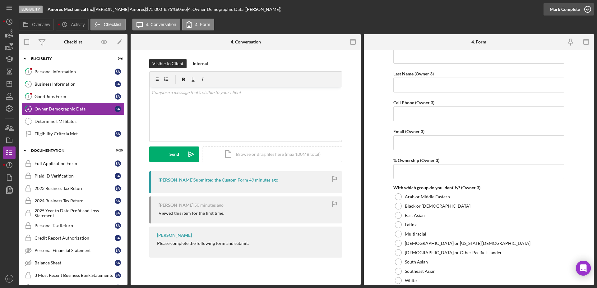
click at [566, 5] on div "Mark Complete" at bounding box center [564, 9] width 30 height 12
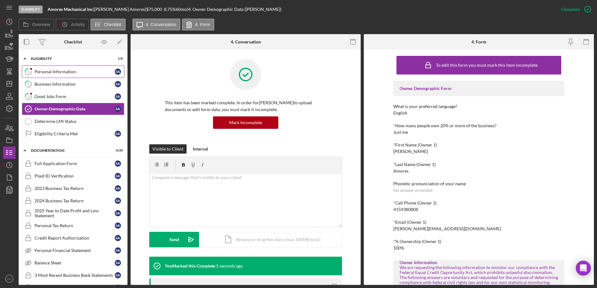
click at [51, 68] on link "1 Personal Information S A" at bounding box center [73, 72] width 103 height 12
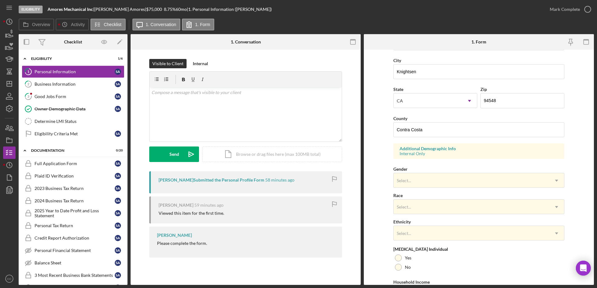
scroll to position [179, 0]
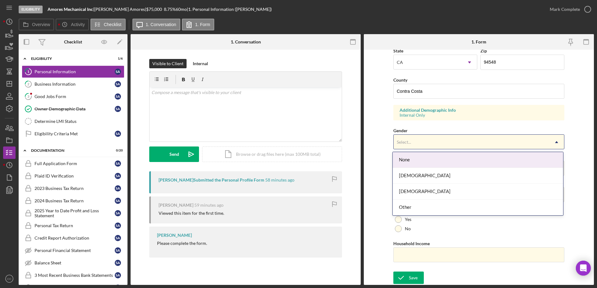
click at [414, 141] on div "Select..." at bounding box center [470, 142] width 155 height 14
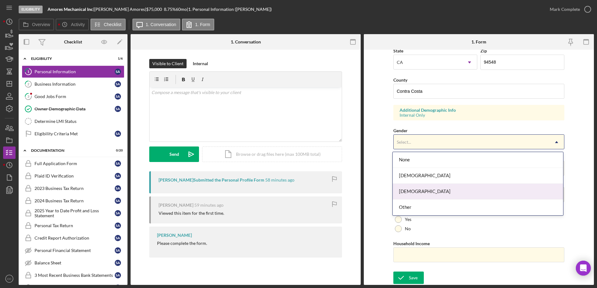
click at [408, 190] on div "[DEMOGRAPHIC_DATA]" at bounding box center [478, 192] width 170 height 16
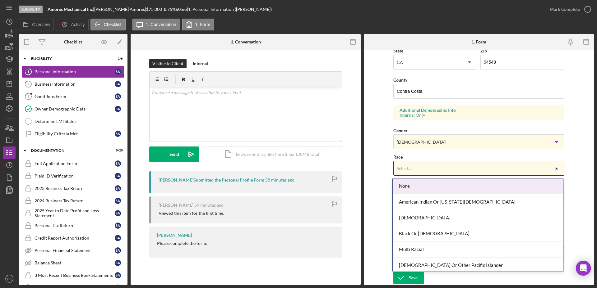
click at [424, 172] on div "Select..." at bounding box center [470, 169] width 155 height 14
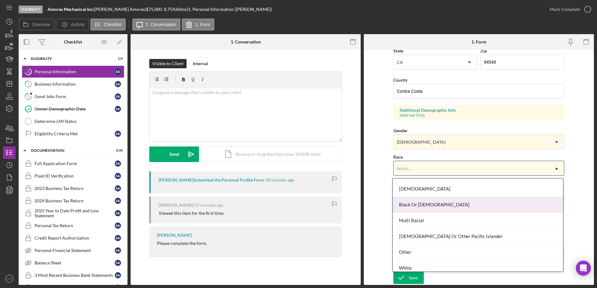
scroll to position [34, 0]
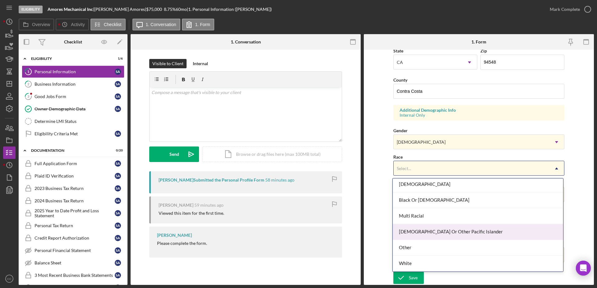
click at [441, 232] on div "[DEMOGRAPHIC_DATA] Or Other Pacific Islander" at bounding box center [478, 232] width 170 height 16
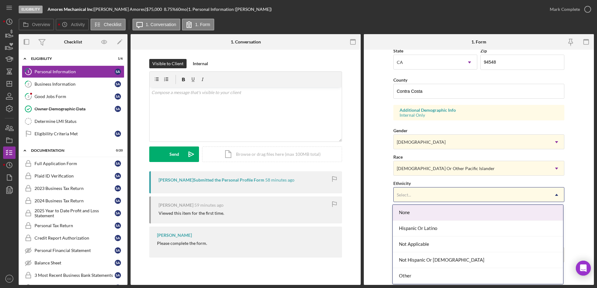
click at [414, 196] on div "Select..." at bounding box center [470, 195] width 155 height 14
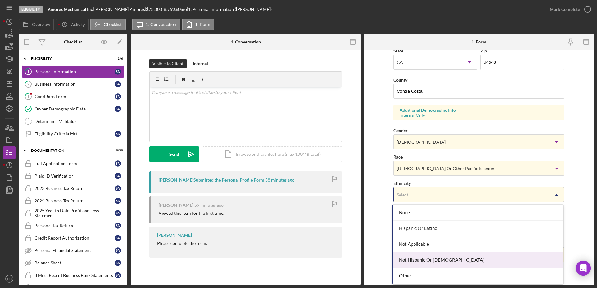
click at [419, 255] on div "Not Hispanic Or [DEMOGRAPHIC_DATA]" at bounding box center [478, 261] width 170 height 16
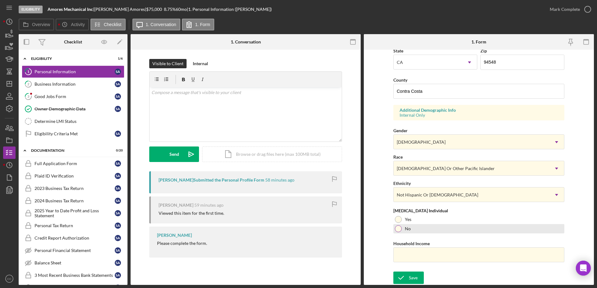
click at [399, 232] on div "No" at bounding box center [478, 228] width 171 height 9
click at [403, 273] on icon "submit" at bounding box center [401, 278] width 16 height 16
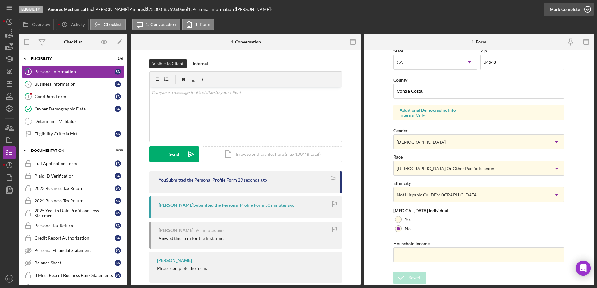
click at [562, 12] on div "Mark Complete" at bounding box center [564, 9] width 30 height 12
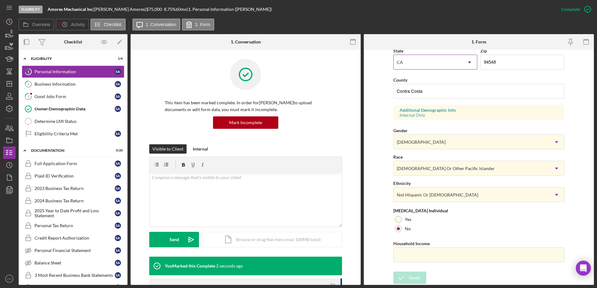
scroll to position [54, 0]
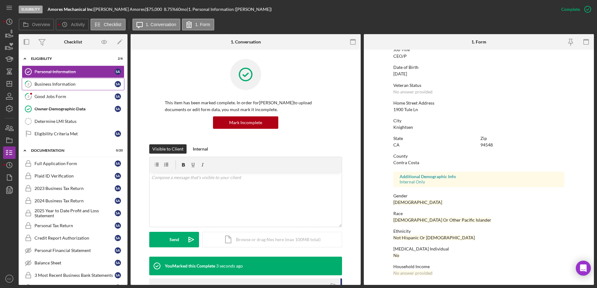
click at [64, 85] on div "Business Information" at bounding box center [74, 84] width 80 height 5
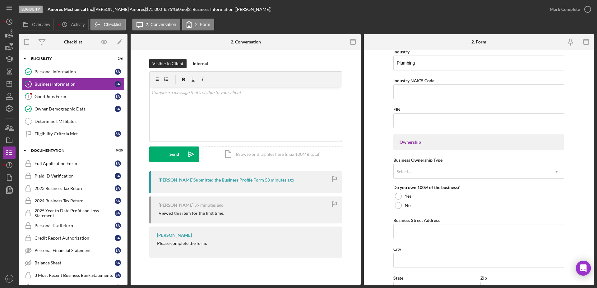
scroll to position [205, 0]
click at [254, 105] on div "v Color teal Color pink Remove color Add row above Add row below Add column bef…" at bounding box center [245, 114] width 192 height 54
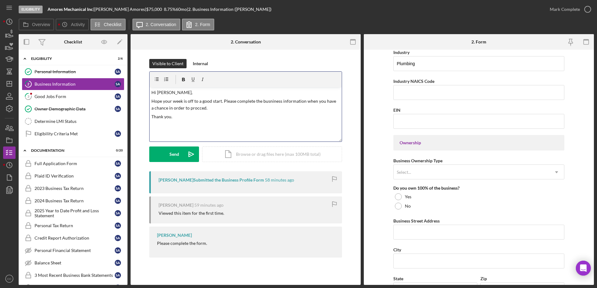
click at [268, 99] on p "Hope your week is off to a good start. Please complete the busniness informatio…" at bounding box center [245, 105] width 189 height 14
click at [185, 155] on icon "Icon/icon-invite-send" at bounding box center [191, 155] width 16 height 16
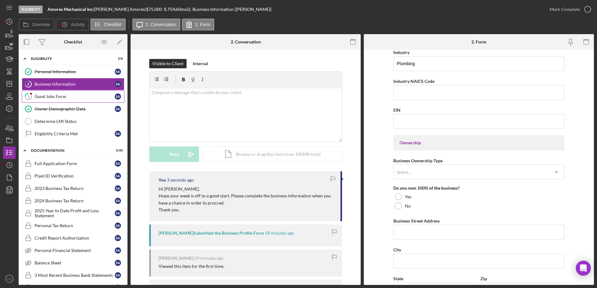
click at [67, 99] on link "3 Good Jobs Form S A" at bounding box center [73, 96] width 103 height 12
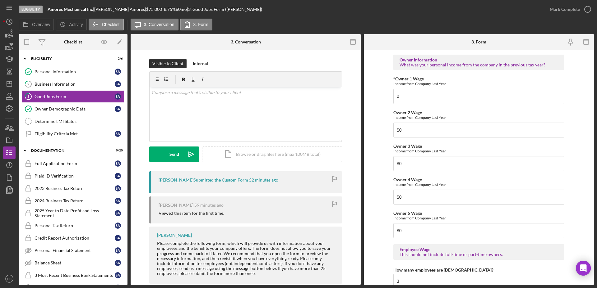
scroll to position [988, 0]
click at [251, 102] on div "v Color teal Color pink Remove color Add row above Add row below Add column bef…" at bounding box center [245, 114] width 192 height 54
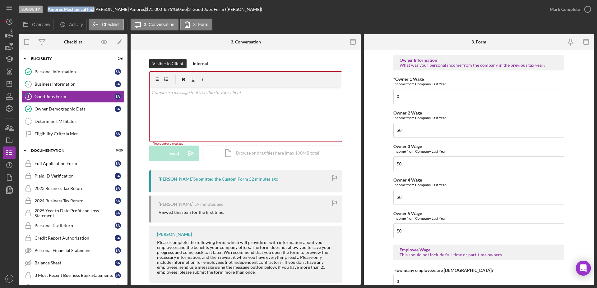
drag, startPoint x: 94, startPoint y: 9, endPoint x: 48, endPoint y: 8, distance: 46.0
click at [48, 8] on div "Amores Mechanical Inc |" at bounding box center [71, 9] width 47 height 5
copy div "Amores Mechanical Inc"
drag, startPoint x: 126, startPoint y: 11, endPoint x: 97, endPoint y: 9, distance: 29.3
click at [97, 9] on div "Amores Mechanical Inc | Shawn Amores | $75,000 $15,000 8.75 % 60 mo | 3. Good J…" at bounding box center [155, 9] width 214 height 5
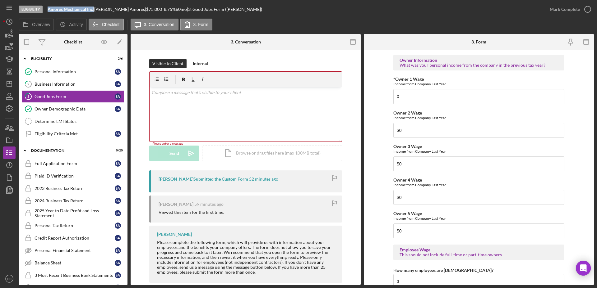
copy div "Shawn Amores"
click at [6, 88] on icon "Icon/Dashboard" at bounding box center [10, 84] width 16 height 16
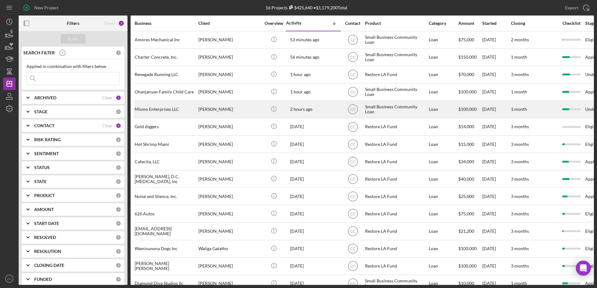
click at [163, 110] on div "Mismo Enterprises LLC" at bounding box center [166, 109] width 62 height 16
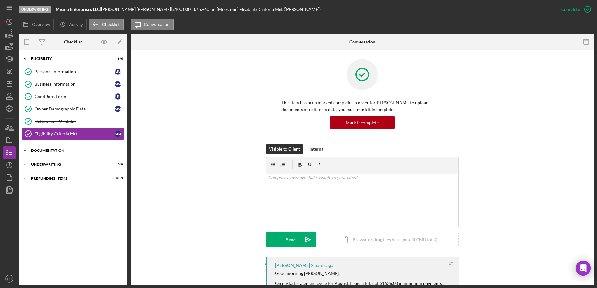
click at [42, 146] on div "Icon/Expander Documentation 13 / 20" at bounding box center [73, 151] width 109 height 12
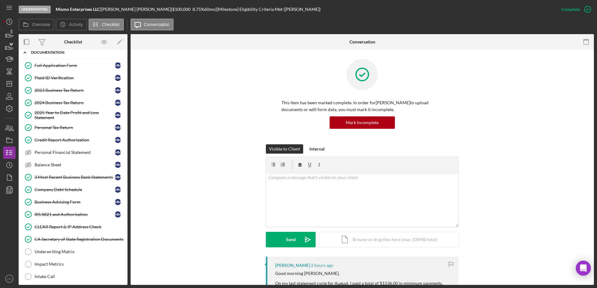
scroll to position [155, 0]
